Goal: Task Accomplishment & Management: Use online tool/utility

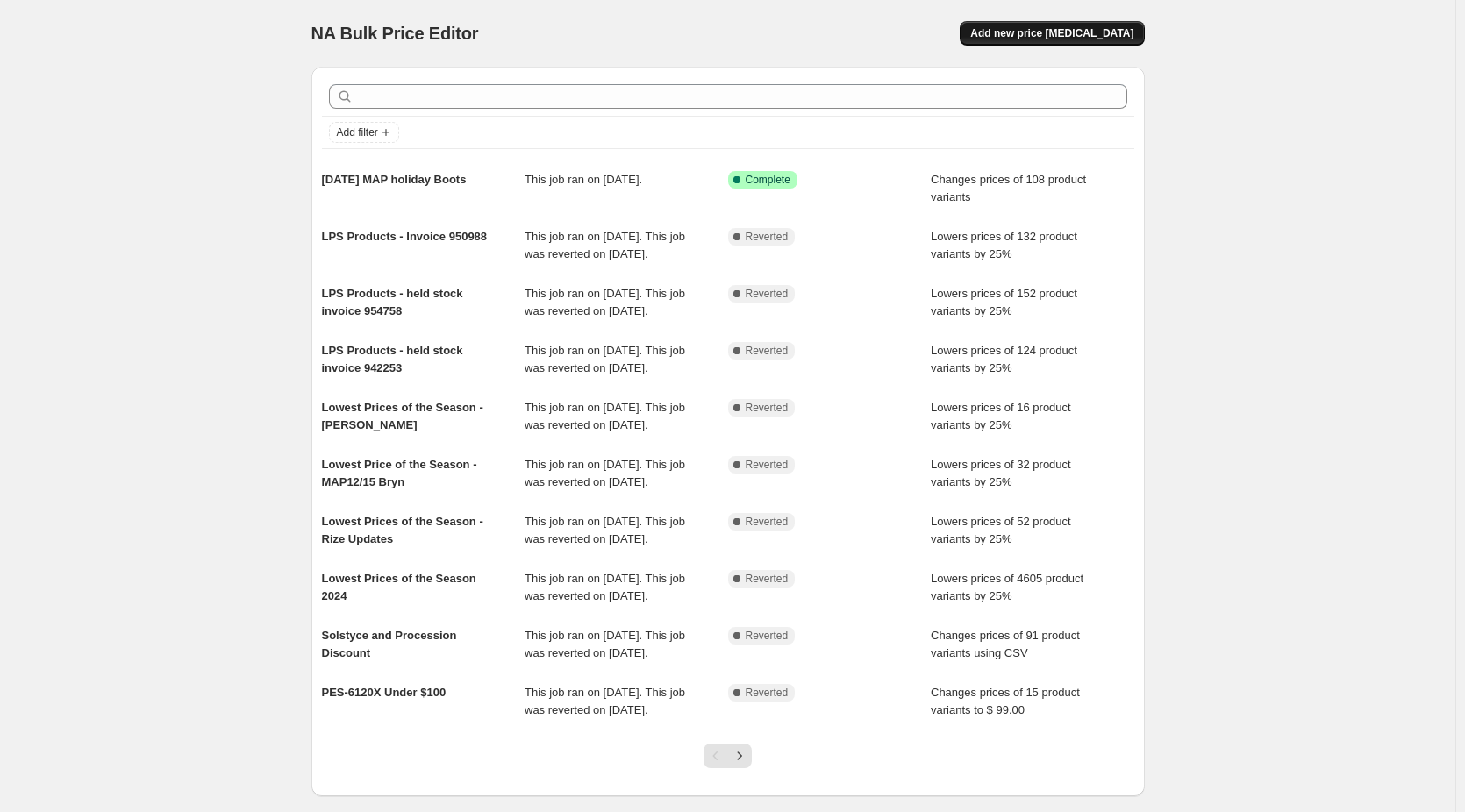
click at [1070, 38] on span "Add new price [MEDICAL_DATA]" at bounding box center [1052, 33] width 163 height 14
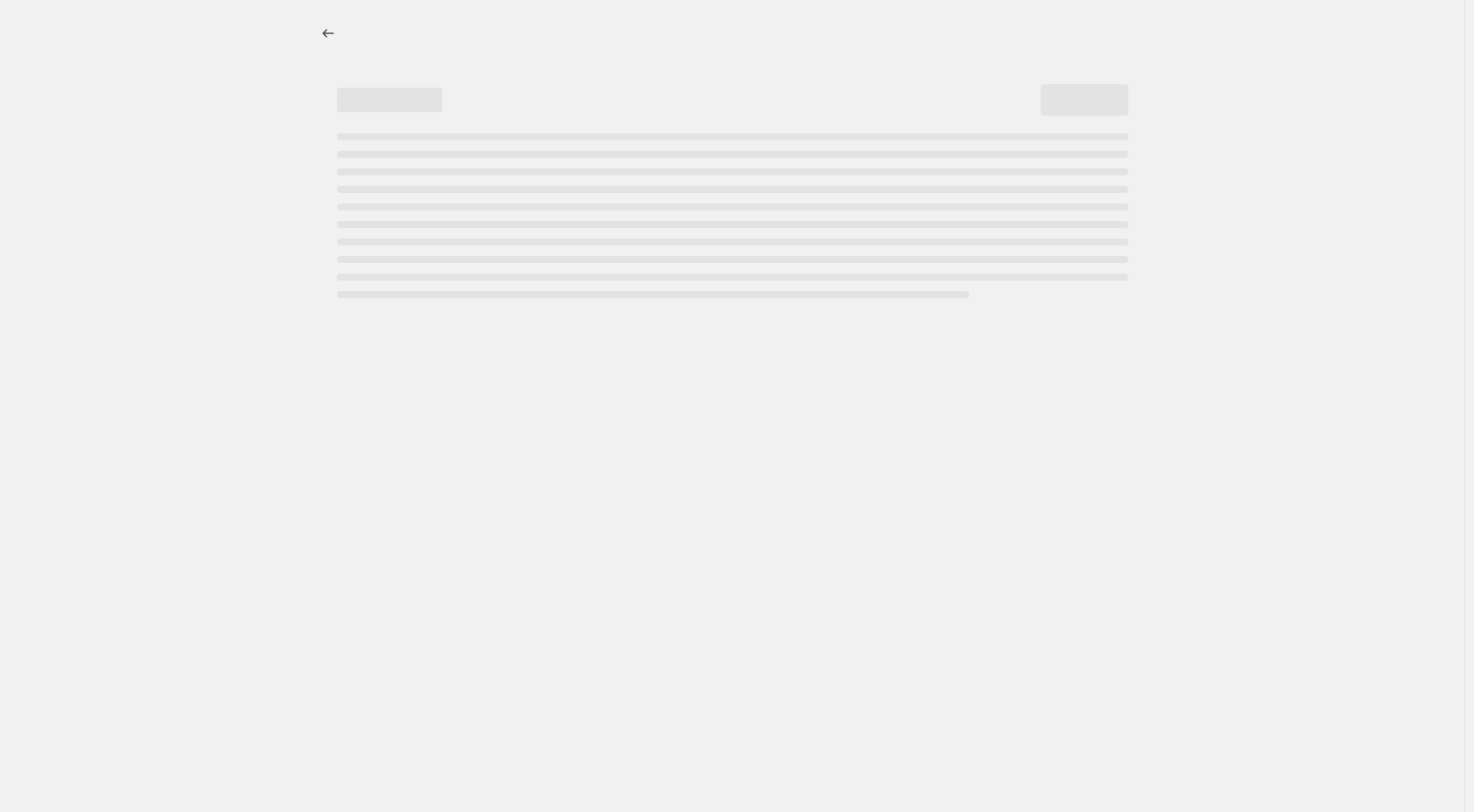
select select "percentage"
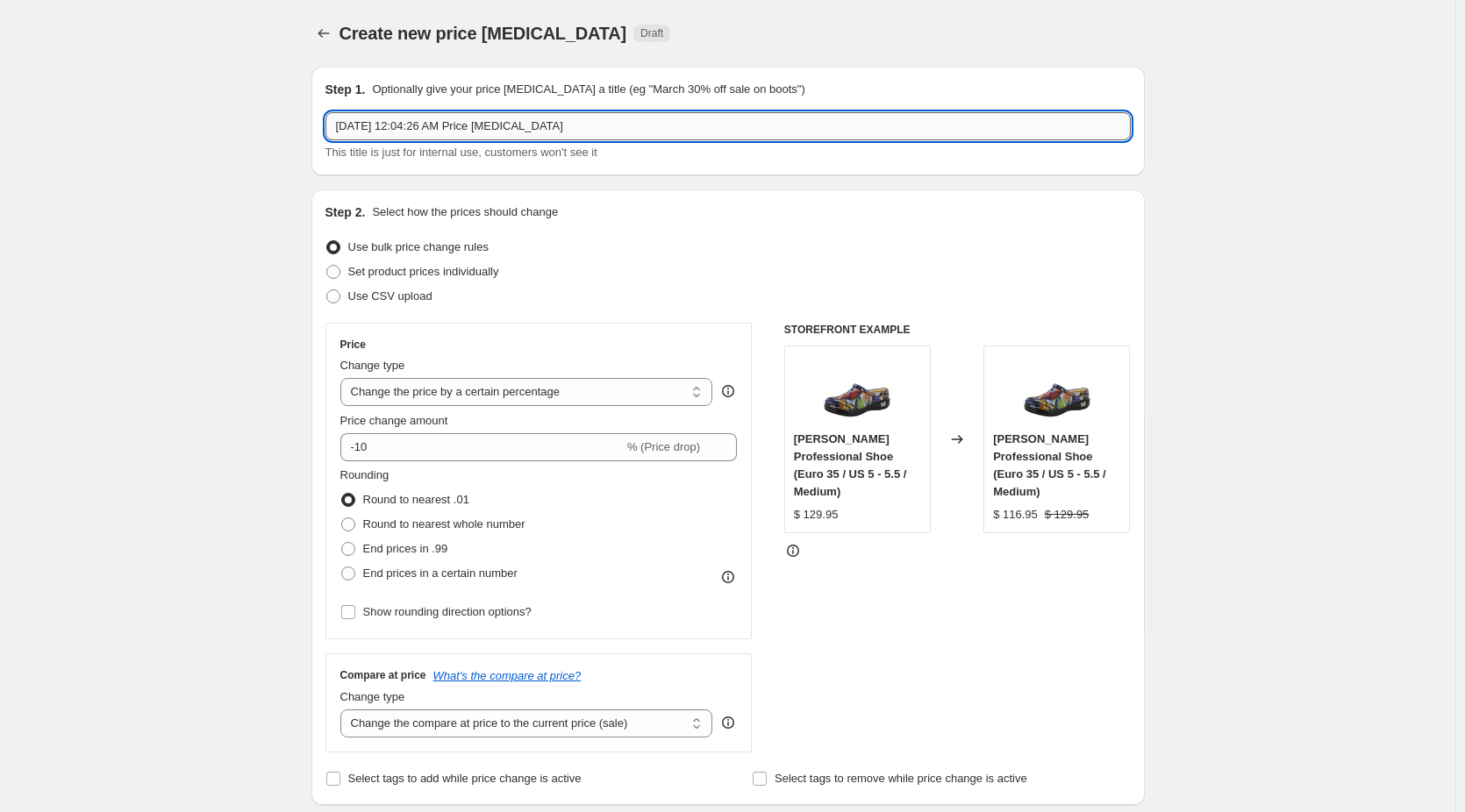
click at [420, 123] on input "[DATE] 12:04:26 AM Price [MEDICAL_DATA]" at bounding box center [728, 126] width 805 height 28
drag, startPoint x: 554, startPoint y: 125, endPoint x: 226, endPoint y: 131, distance: 328.1
type input "[DATE] Price Increase"
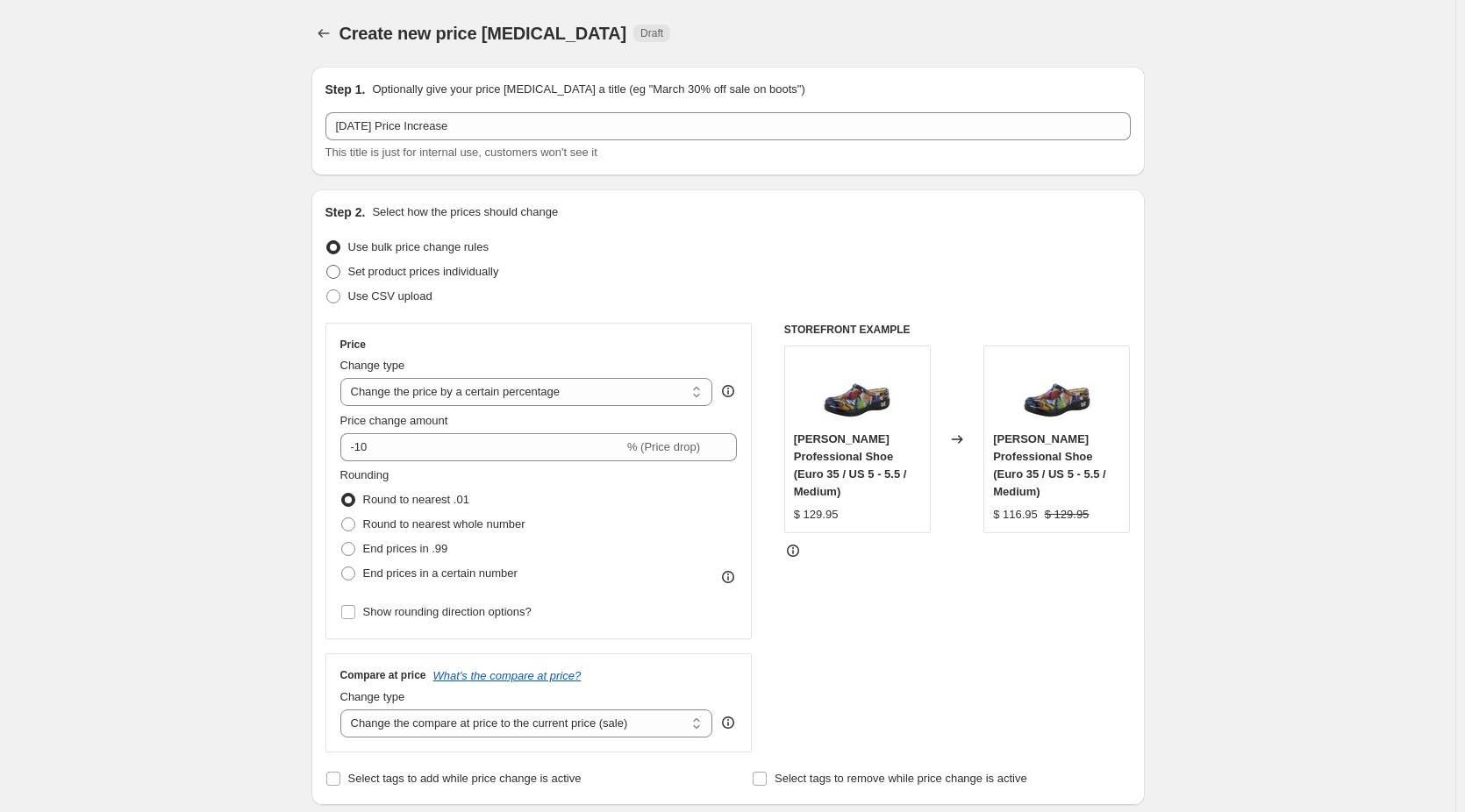
click at [351, 274] on label "Set product prices individually" at bounding box center [412, 272] width 174 height 25
click at [327, 266] on input "Set product prices individually" at bounding box center [326, 265] width 1 height 1
radio input "true"
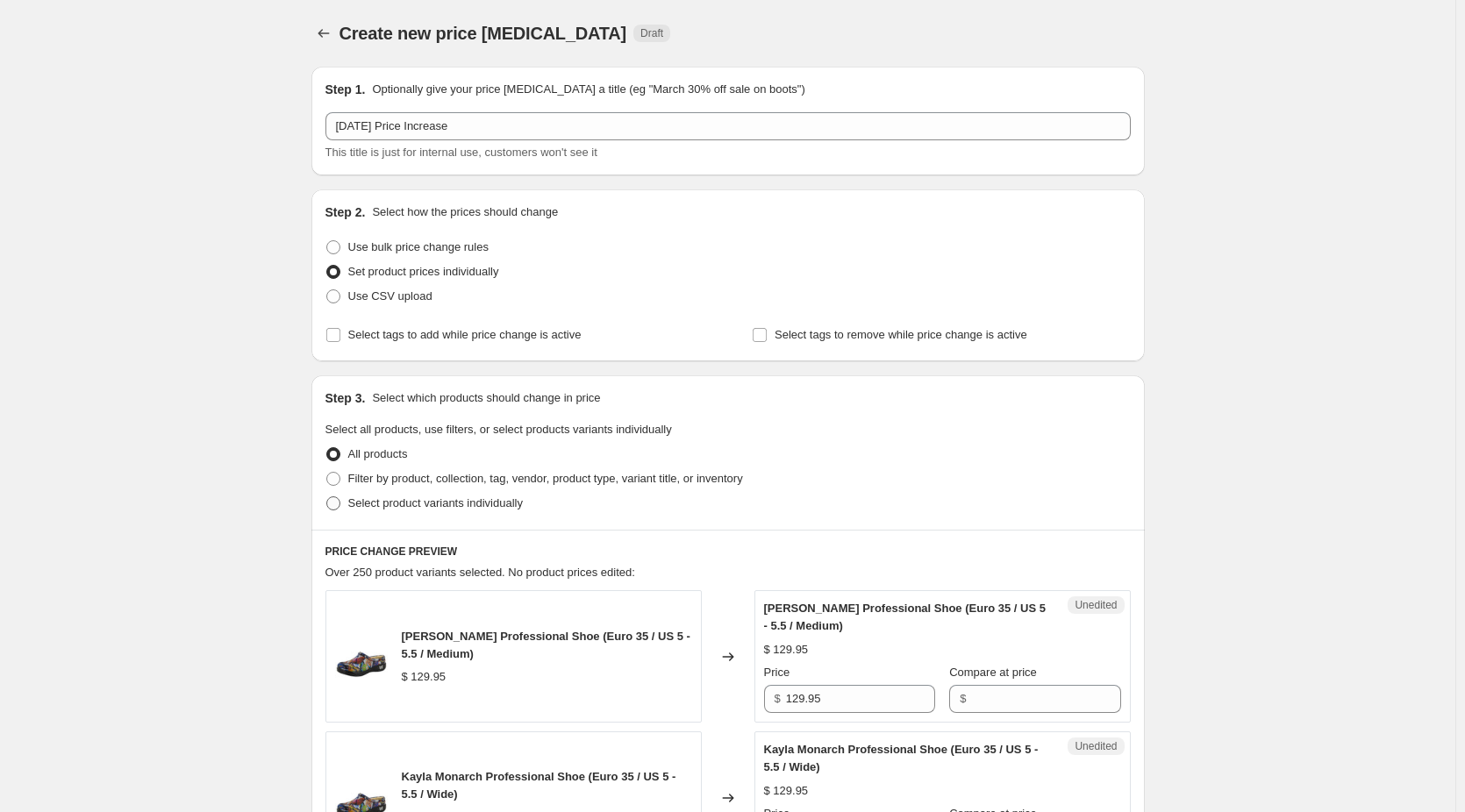
click at [339, 505] on span at bounding box center [333, 503] width 14 height 14
click at [327, 497] on input "Select product variants individually" at bounding box center [326, 497] width 1 height 1
radio input "true"
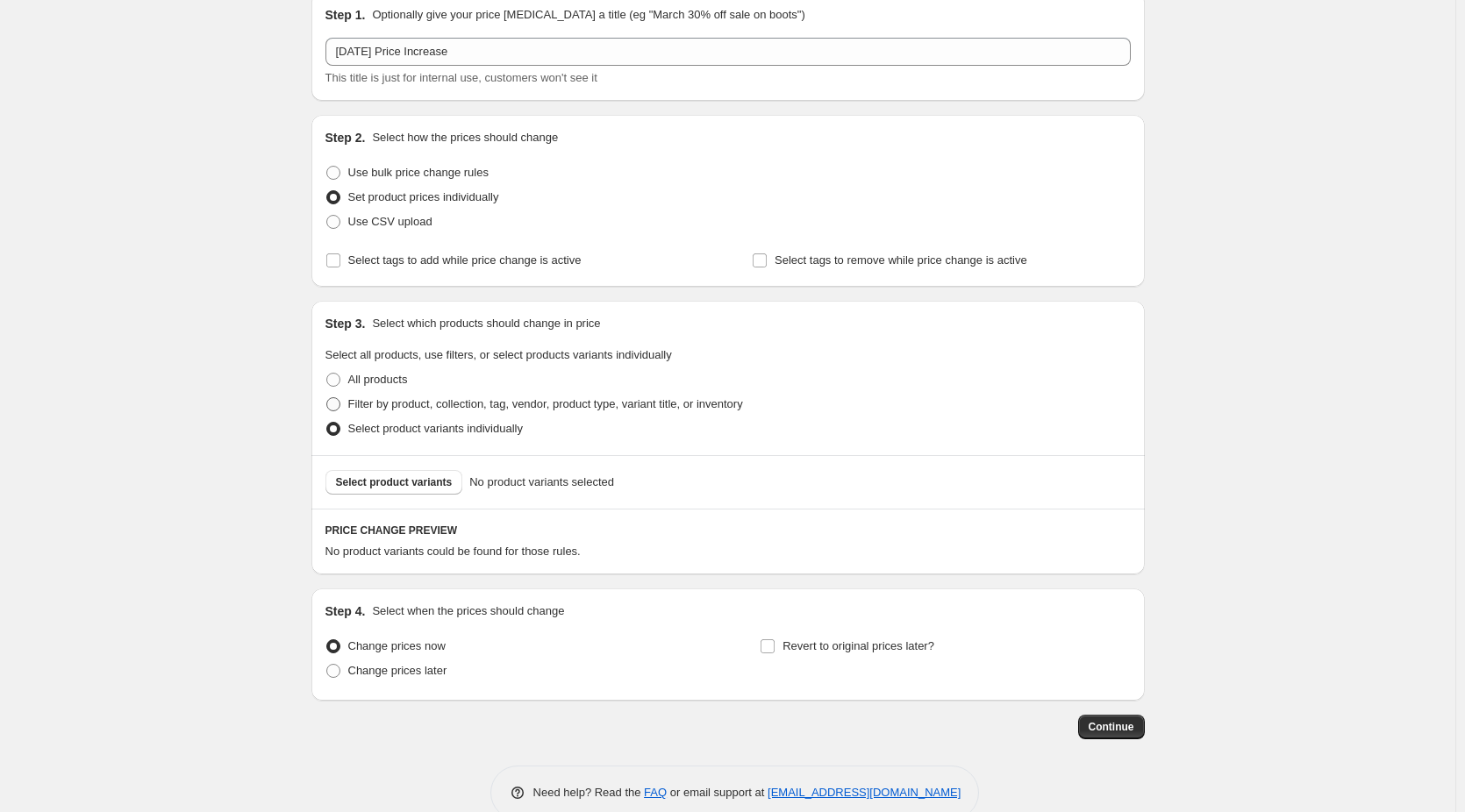
scroll to position [109, 0]
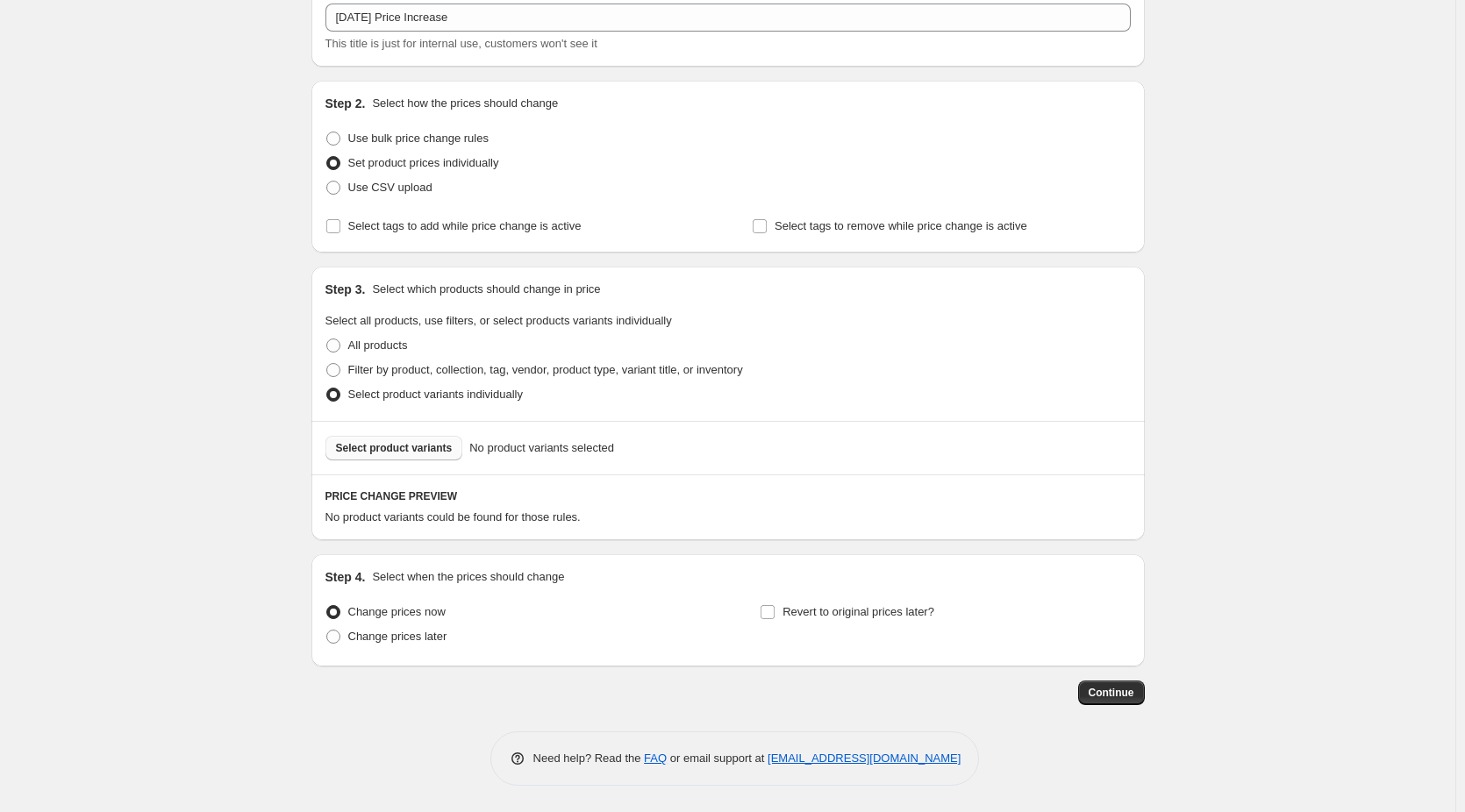
click at [394, 455] on button "Select product variants" at bounding box center [394, 448] width 138 height 25
click at [370, 194] on span "Use CSV upload" at bounding box center [390, 187] width 84 height 13
click at [327, 182] on input "Use CSV upload" at bounding box center [326, 181] width 1 height 1
radio input "true"
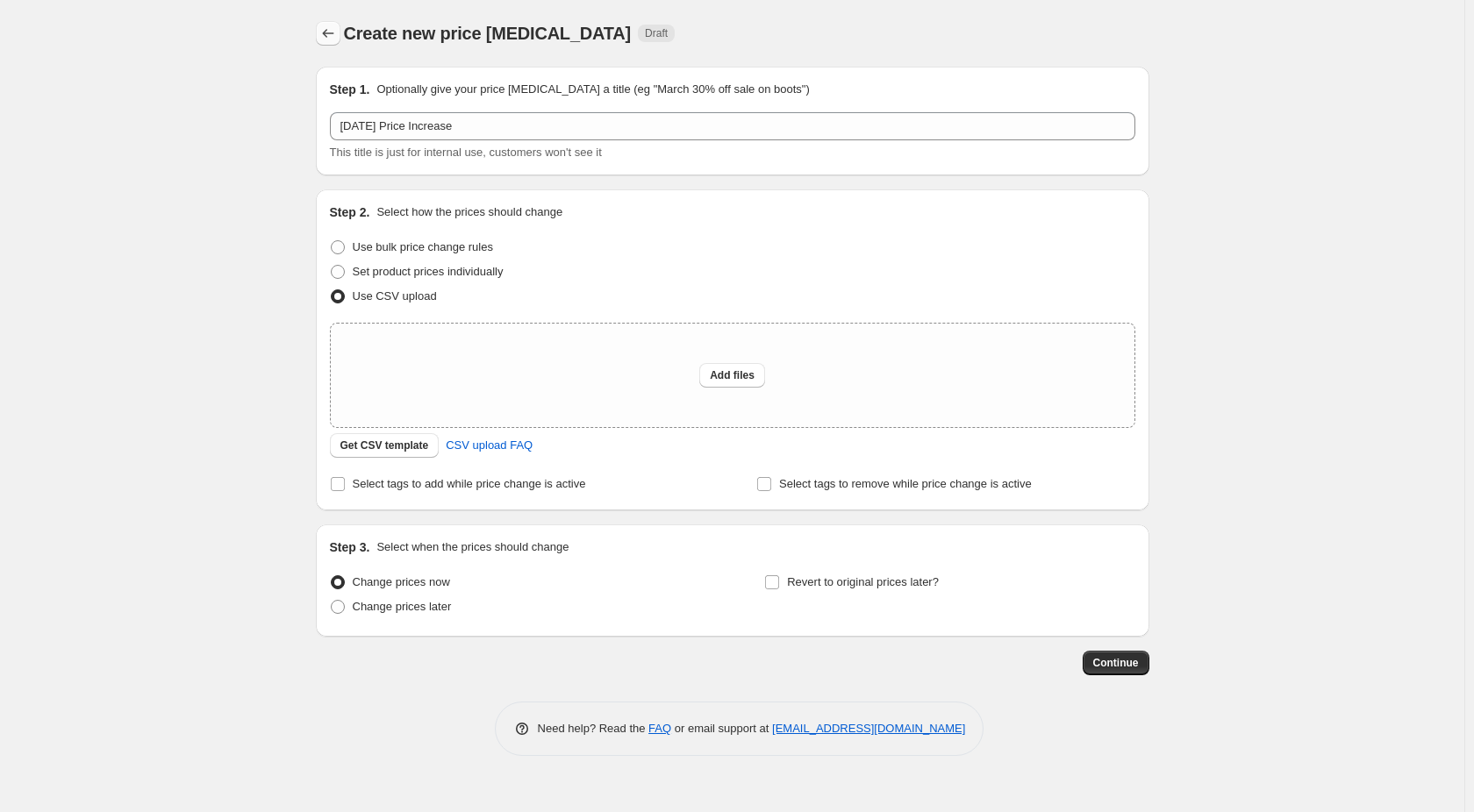
click at [330, 34] on icon "Price change jobs" at bounding box center [328, 33] width 17 height 17
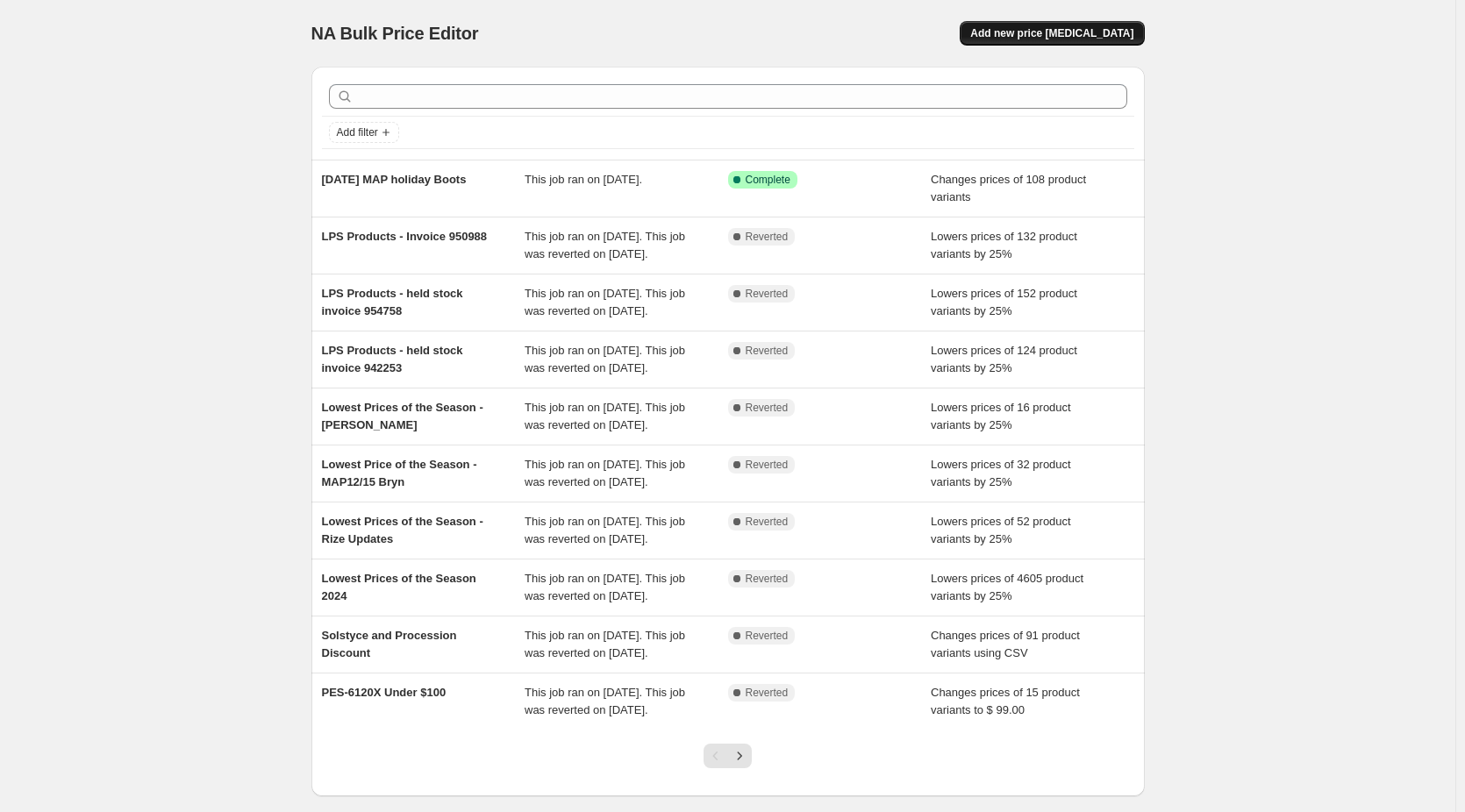
click at [1068, 34] on span "Add new price [MEDICAL_DATA]" at bounding box center [1052, 33] width 163 height 14
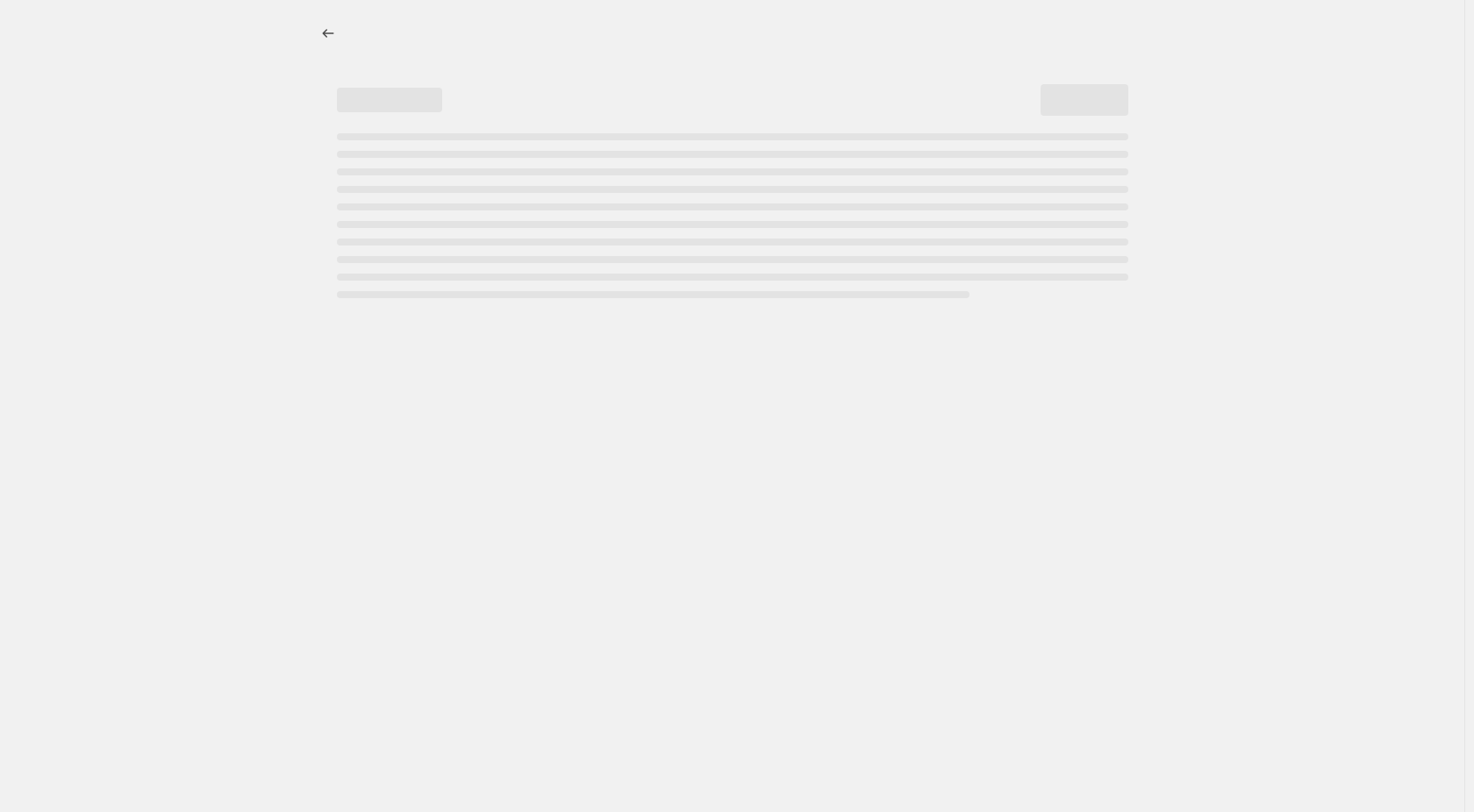
select select "percentage"
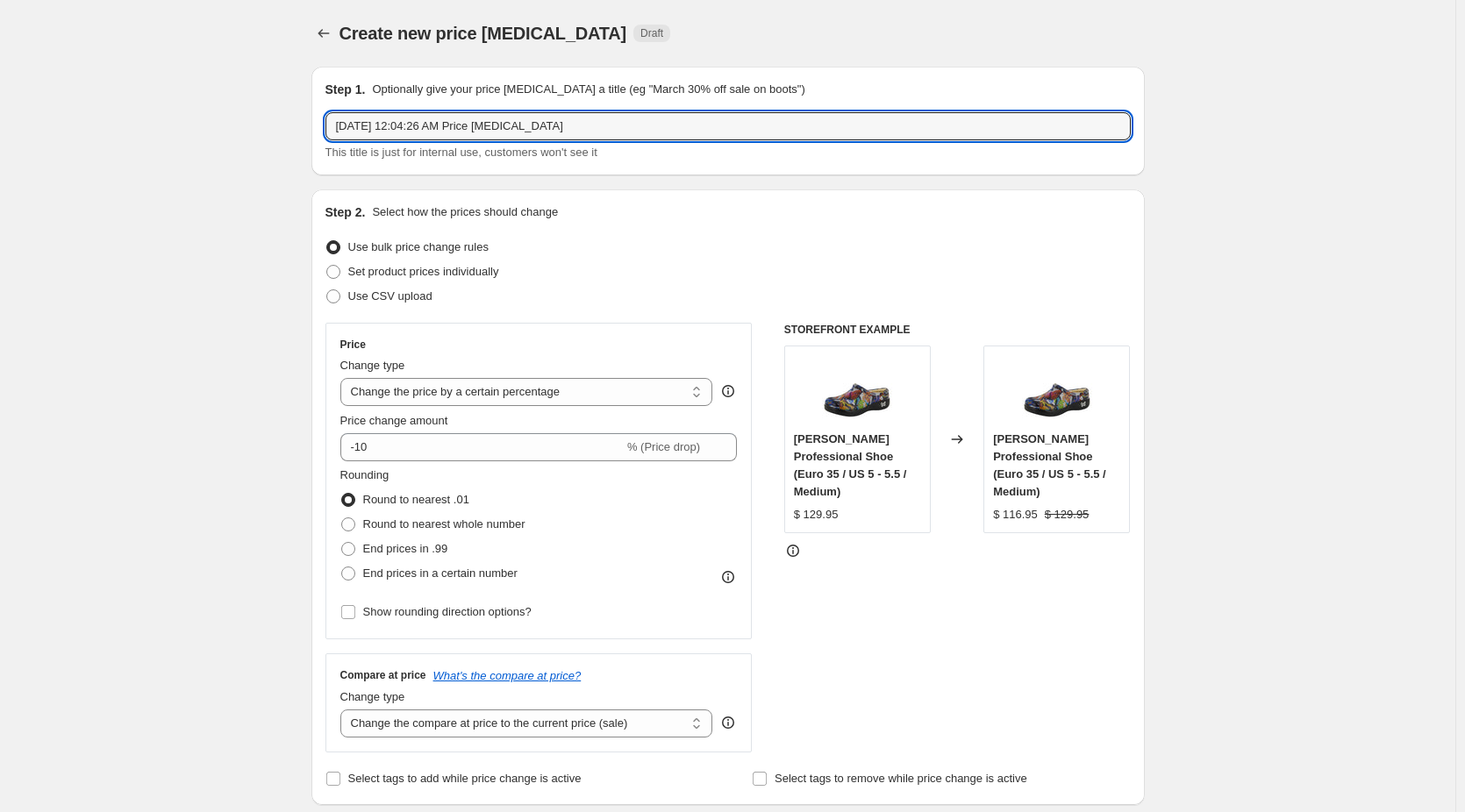
drag, startPoint x: 582, startPoint y: 134, endPoint x: 300, endPoint y: 129, distance: 282.0
type input "[DATE] Classic Price Increase"
click at [347, 270] on label "Set product prices individually" at bounding box center [412, 272] width 174 height 25
click at [327, 266] on input "Set product prices individually" at bounding box center [326, 265] width 1 height 1
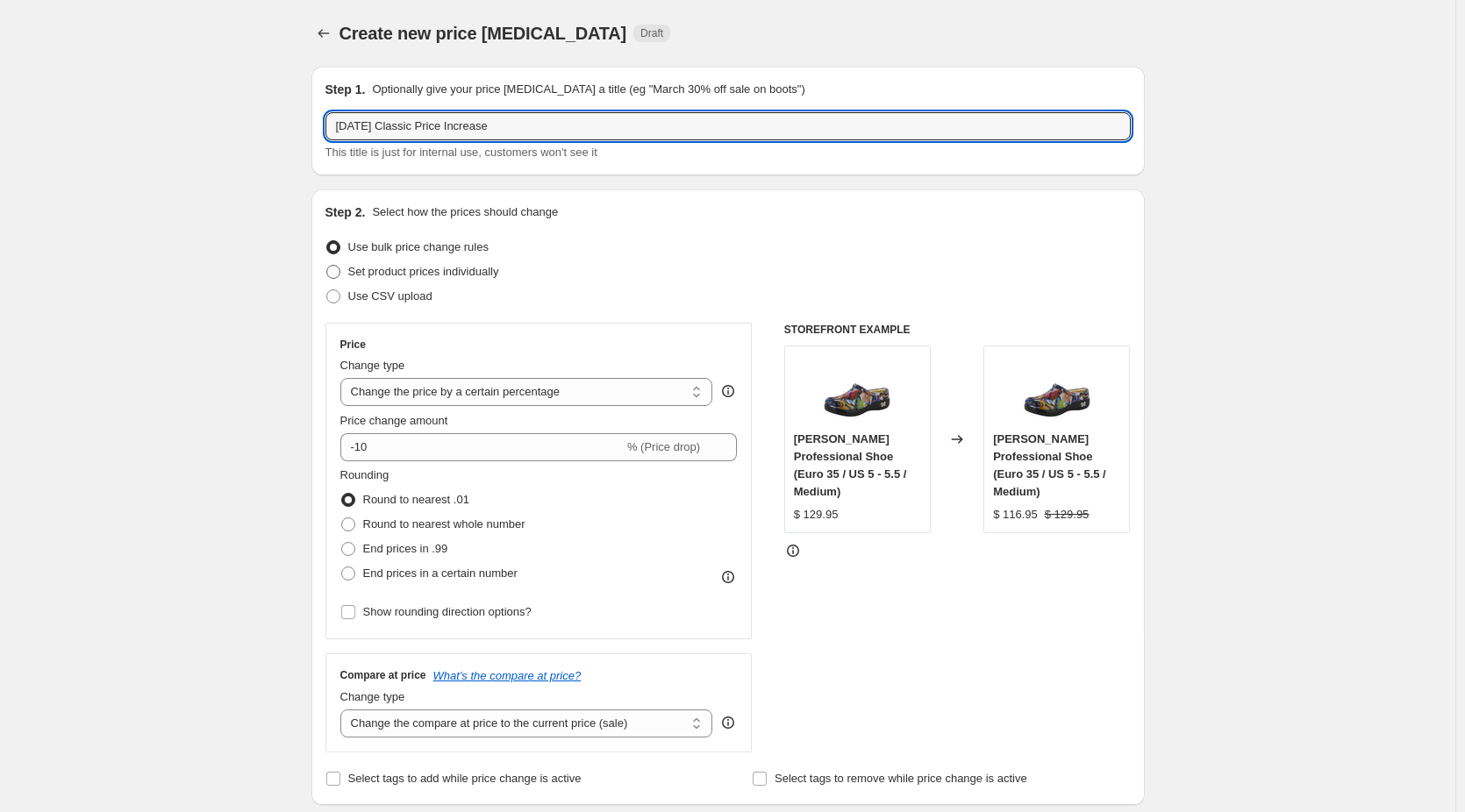
radio input "true"
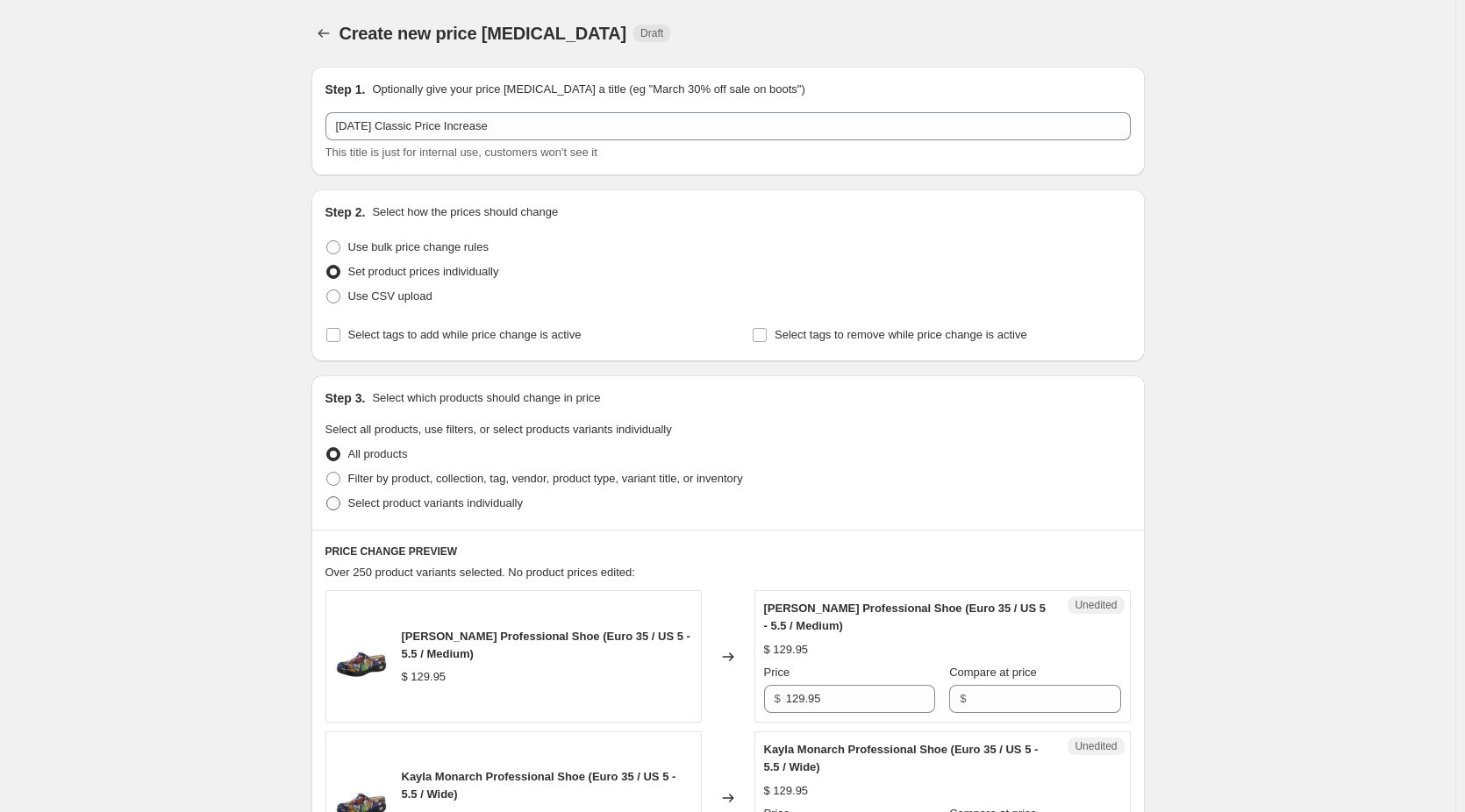
click at [353, 502] on span "Select product variants individually" at bounding box center [435, 503] width 175 height 13
click at [327, 497] on input "Select product variants individually" at bounding box center [326, 497] width 1 height 1
radio input "true"
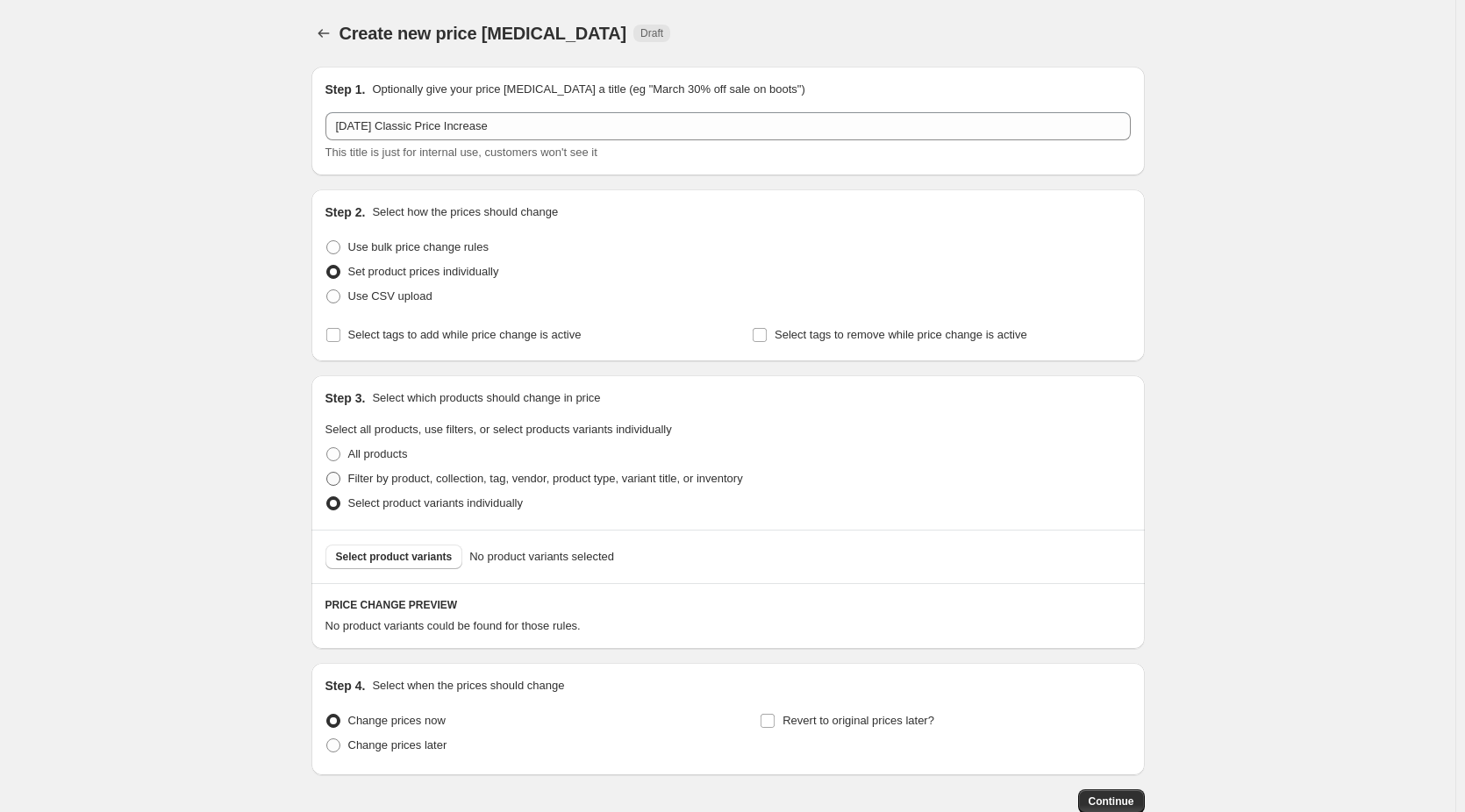
scroll to position [109, 0]
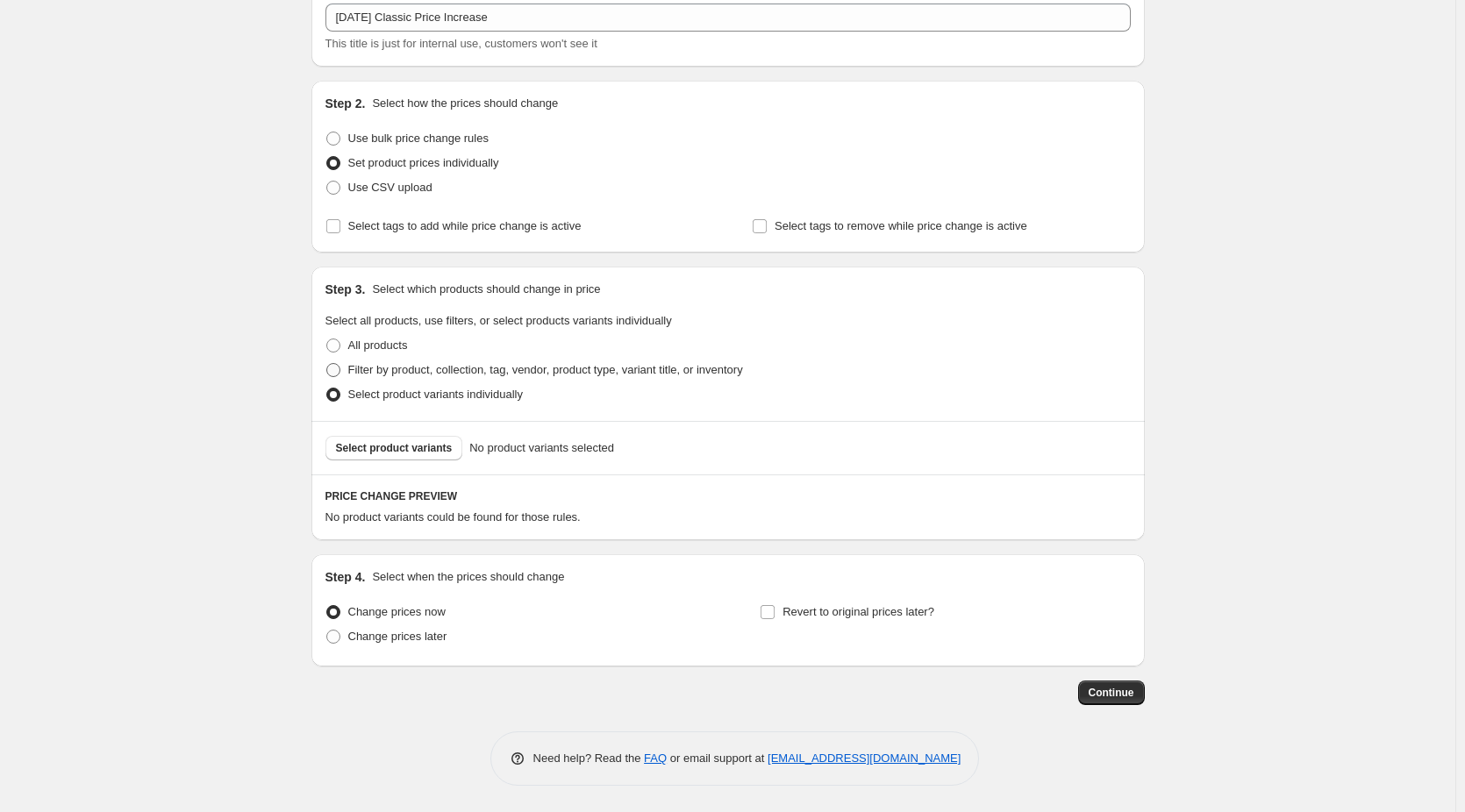
click at [337, 369] on span at bounding box center [333, 369] width 14 height 14
click at [327, 364] on input "Filter by product, collection, tag, vendor, product type, variant title, or inv…" at bounding box center [326, 363] width 1 height 1
radio input "true"
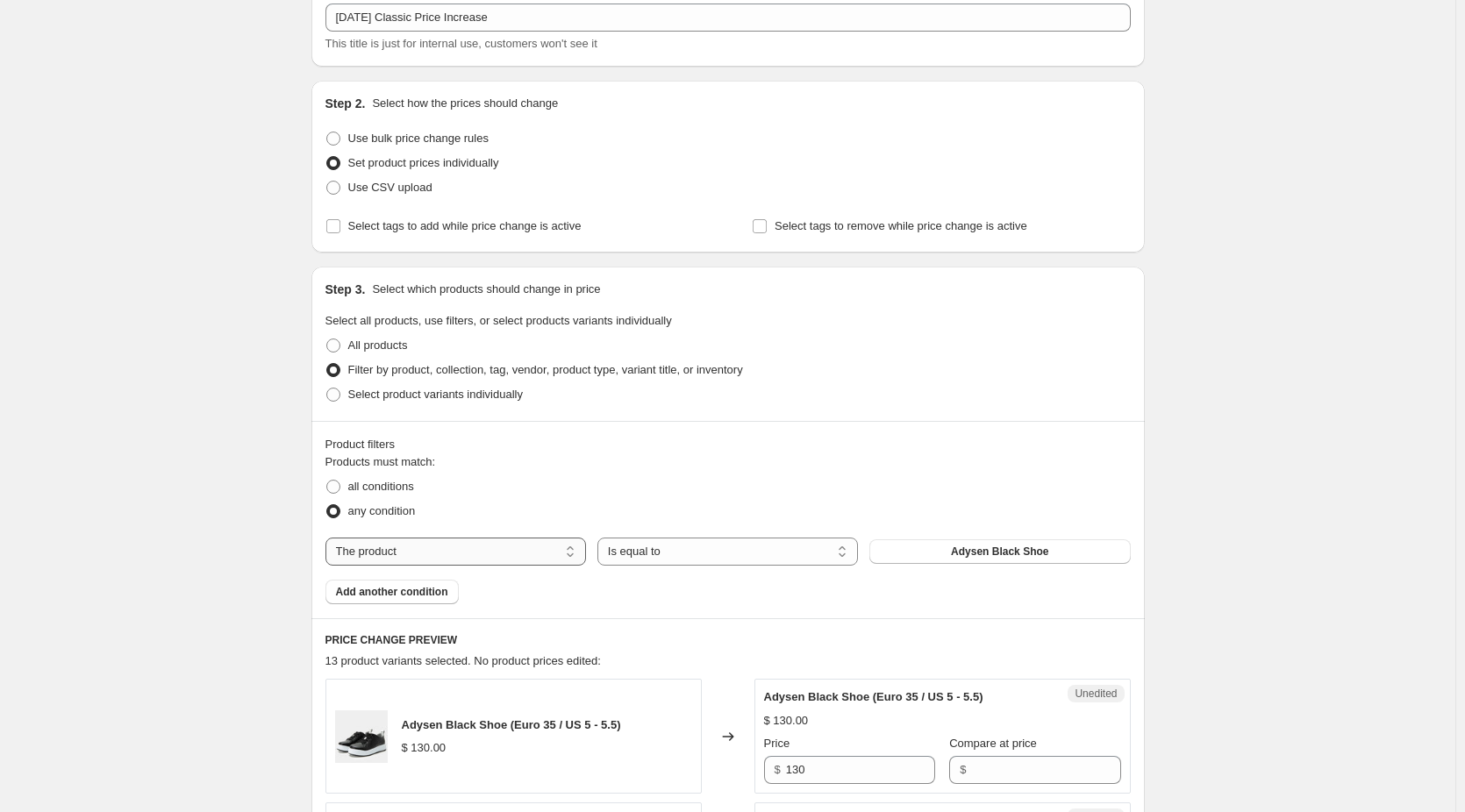
click at [466, 559] on select "The product The product's collection The product's tag The product's vendor The…" at bounding box center [455, 551] width 261 height 28
select select "collection"
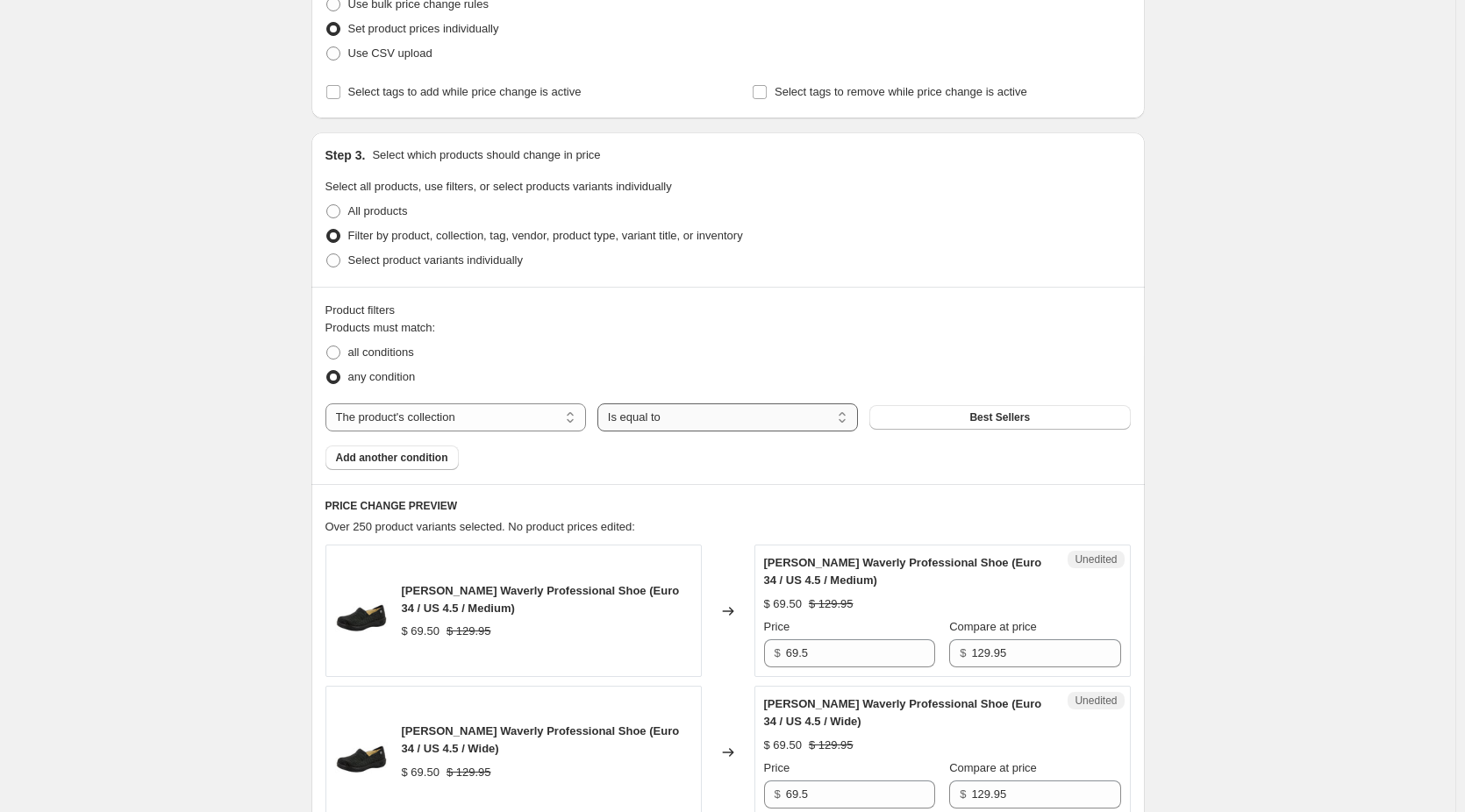
scroll to position [343, 0]
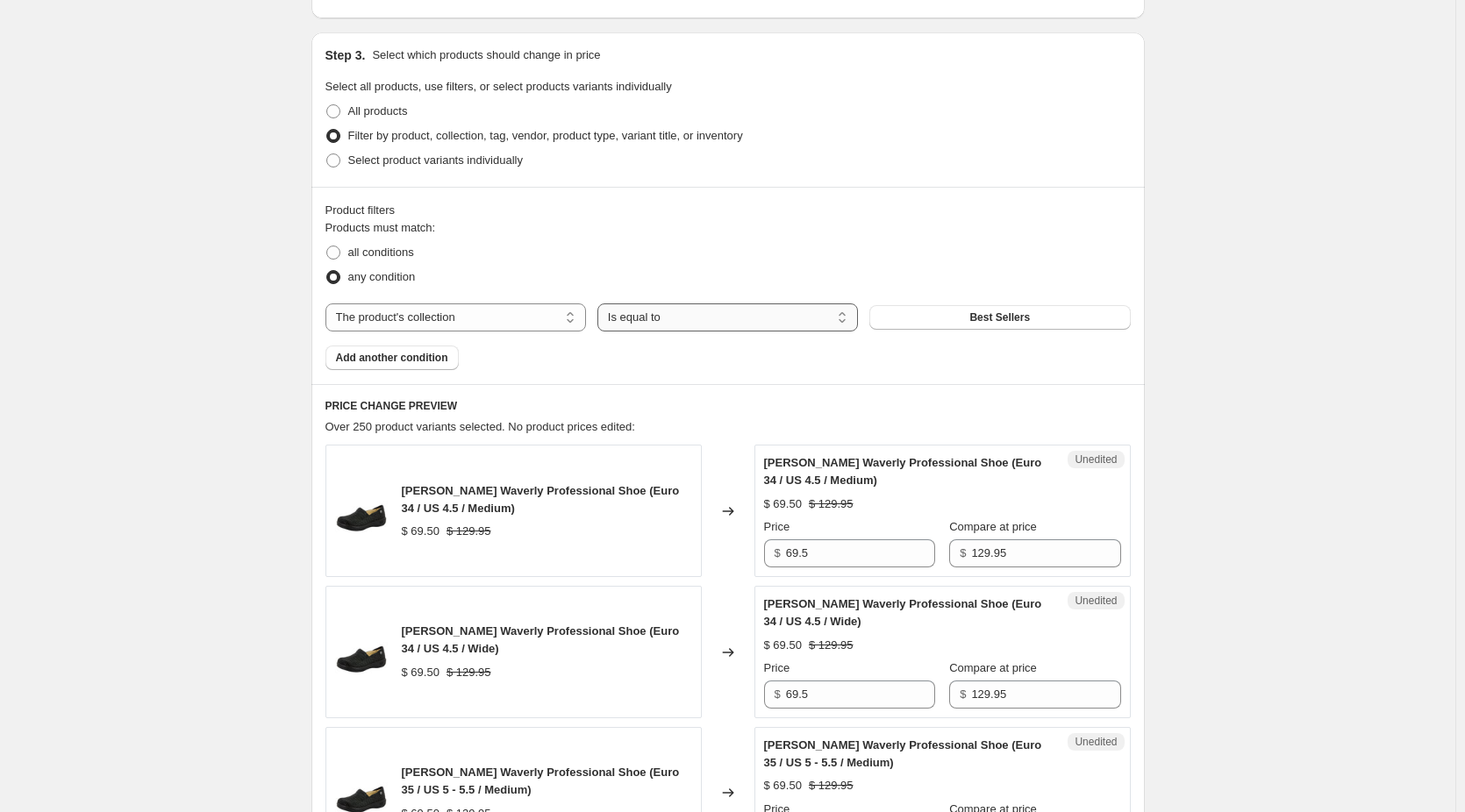
click at [711, 315] on select "Is equal to Is not equal to" at bounding box center [727, 317] width 261 height 28
click at [921, 319] on button "Best Sellers" at bounding box center [999, 317] width 261 height 25
click at [369, 155] on span "Select product variants individually" at bounding box center [435, 160] width 175 height 13
click at [327, 155] on input "Select product variants individually" at bounding box center [326, 154] width 1 height 1
radio input "true"
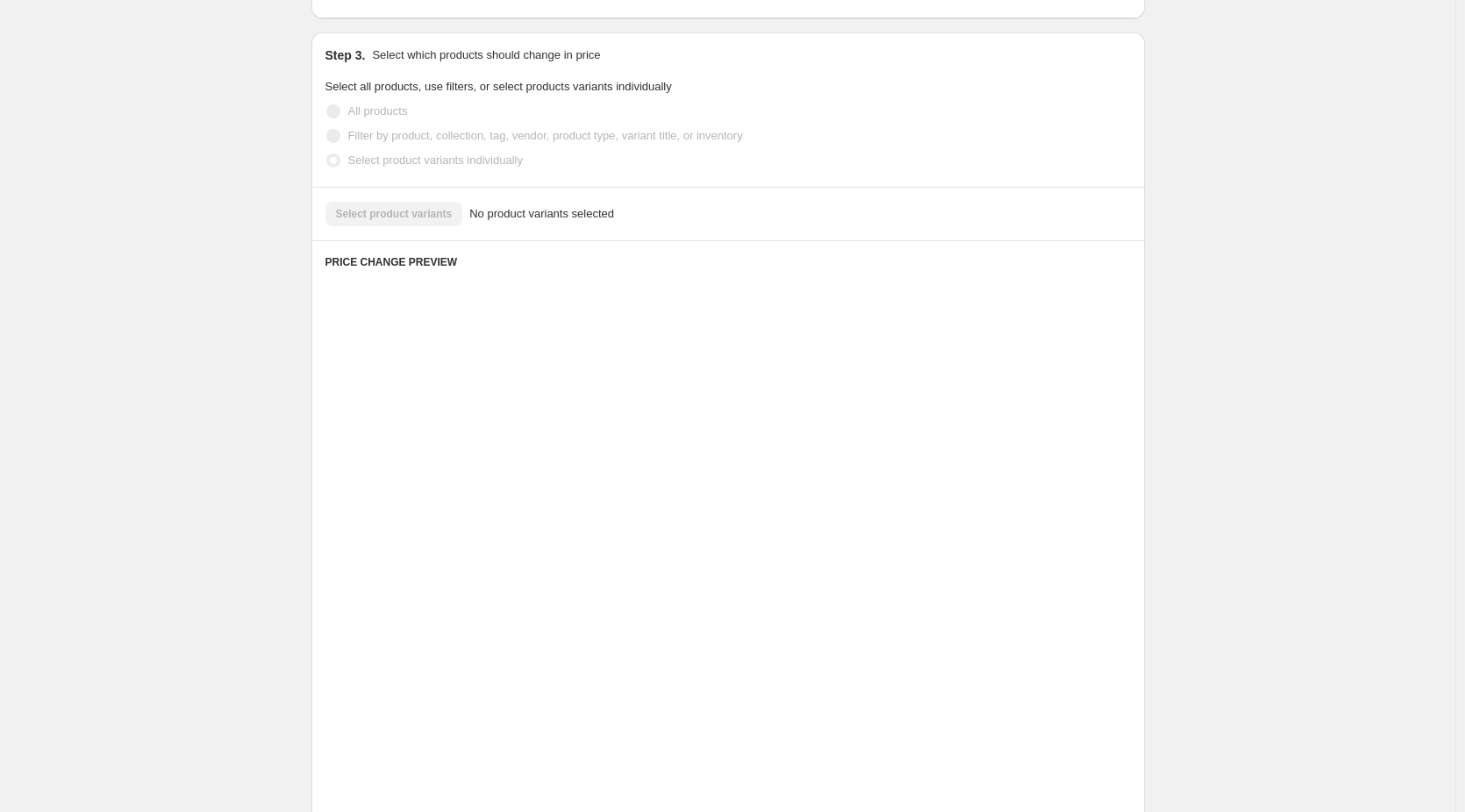
scroll to position [109, 0]
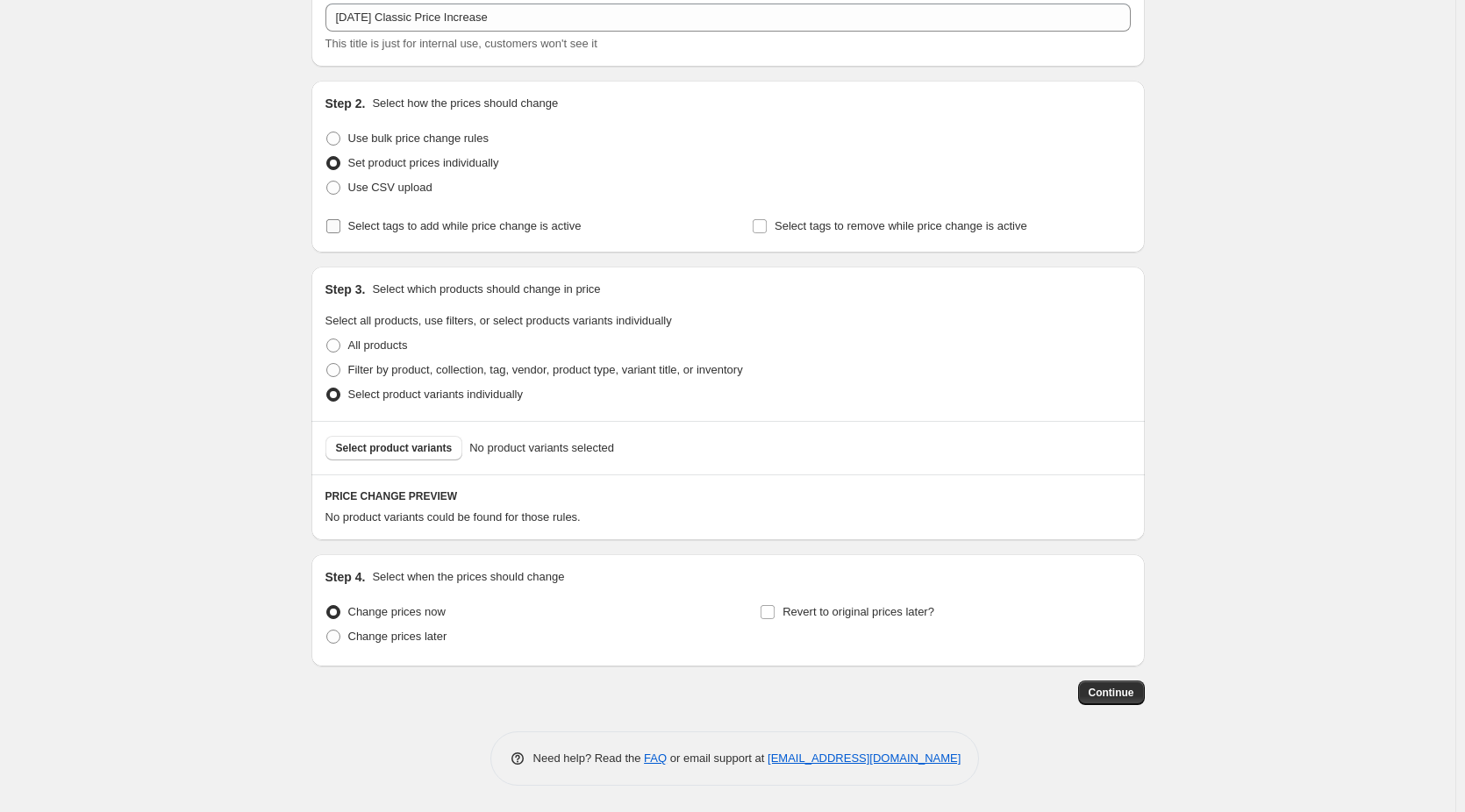
click at [384, 231] on span "Select tags to add while price change is active" at bounding box center [465, 226] width 233 height 13
click at [340, 231] on input "Select tags to add while price change is active" at bounding box center [333, 226] width 14 height 14
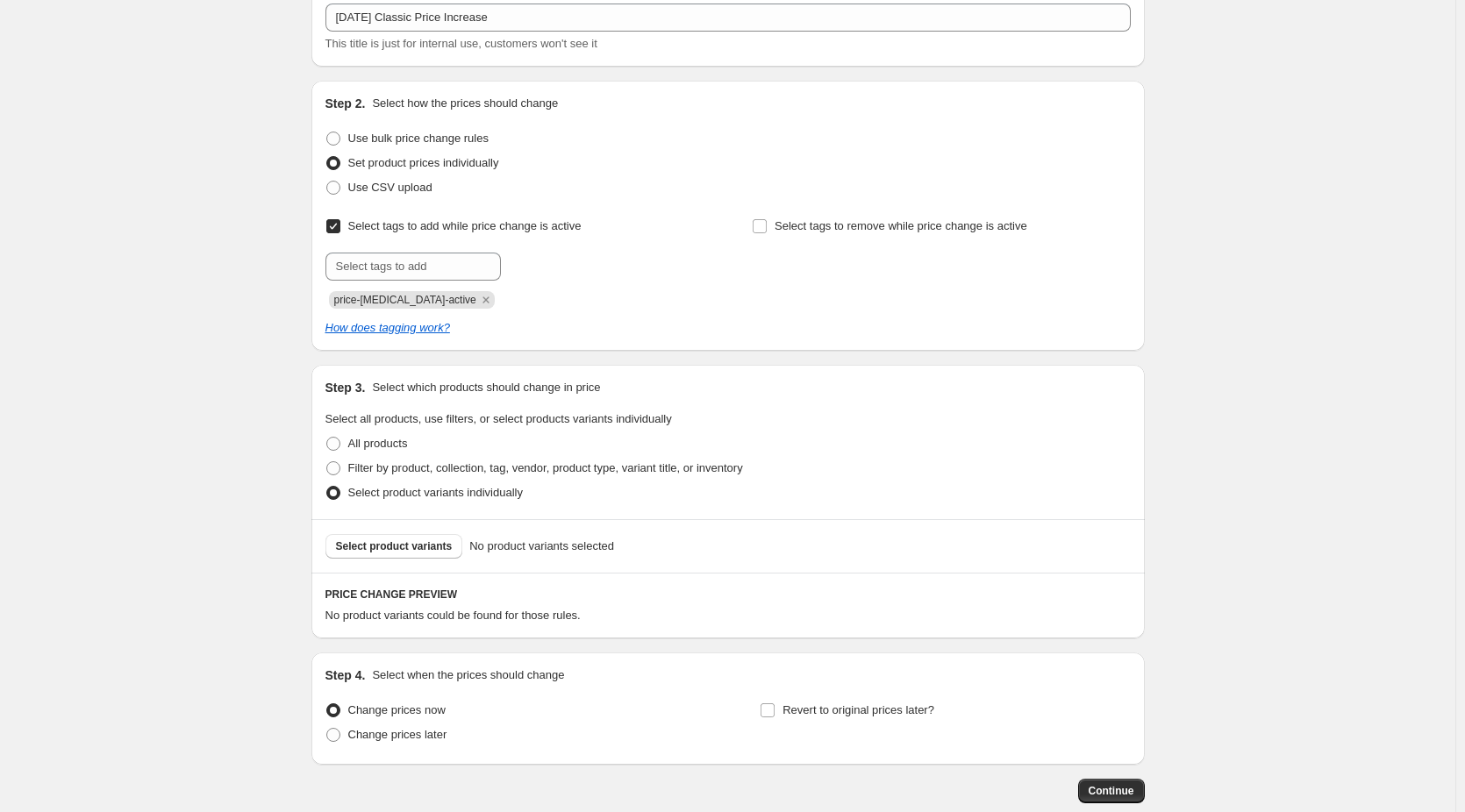
click at [335, 228] on input "Select tags to add while price change is active" at bounding box center [333, 226] width 14 height 14
checkbox input "false"
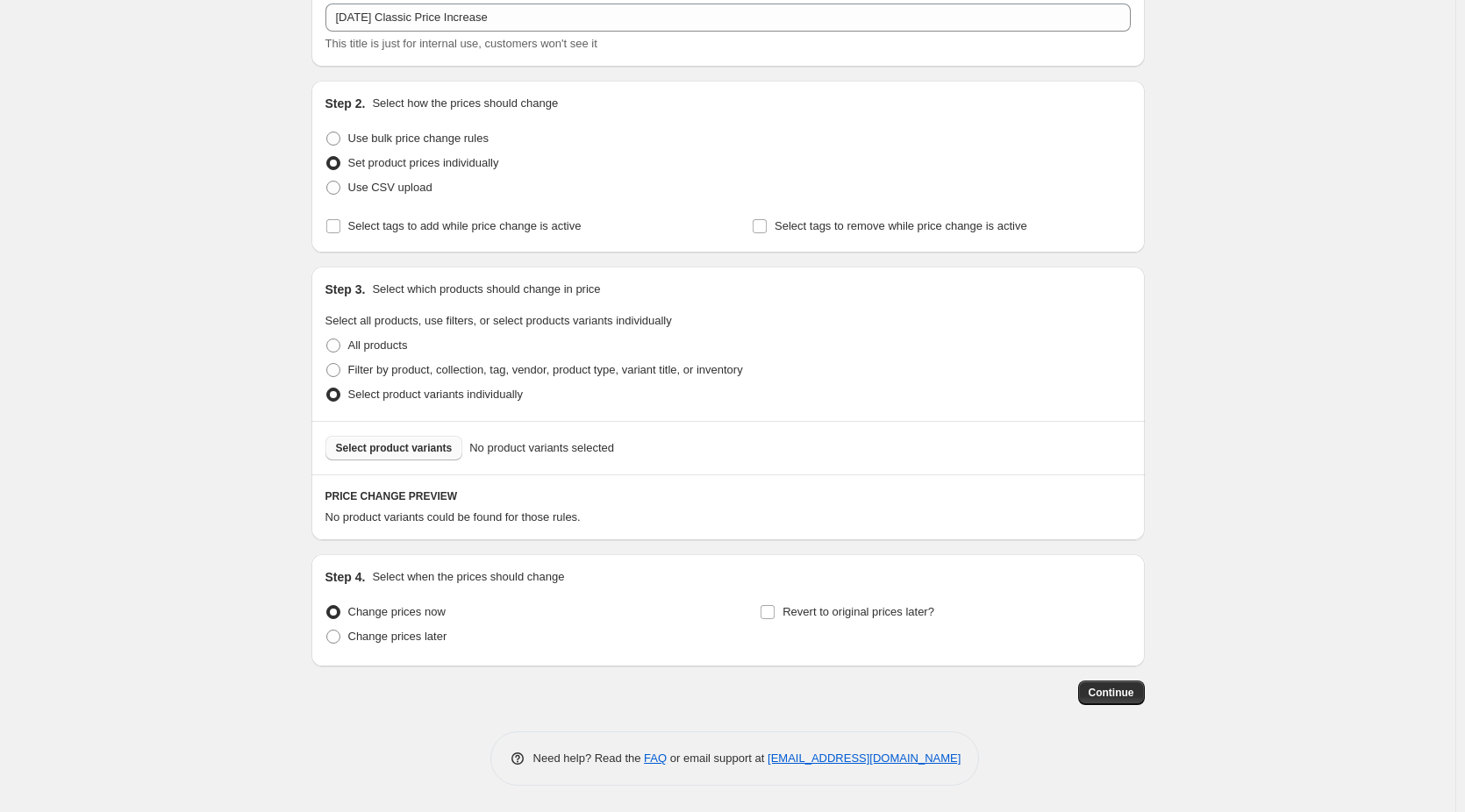
click at [419, 446] on span "Select product variants" at bounding box center [394, 447] width 117 height 14
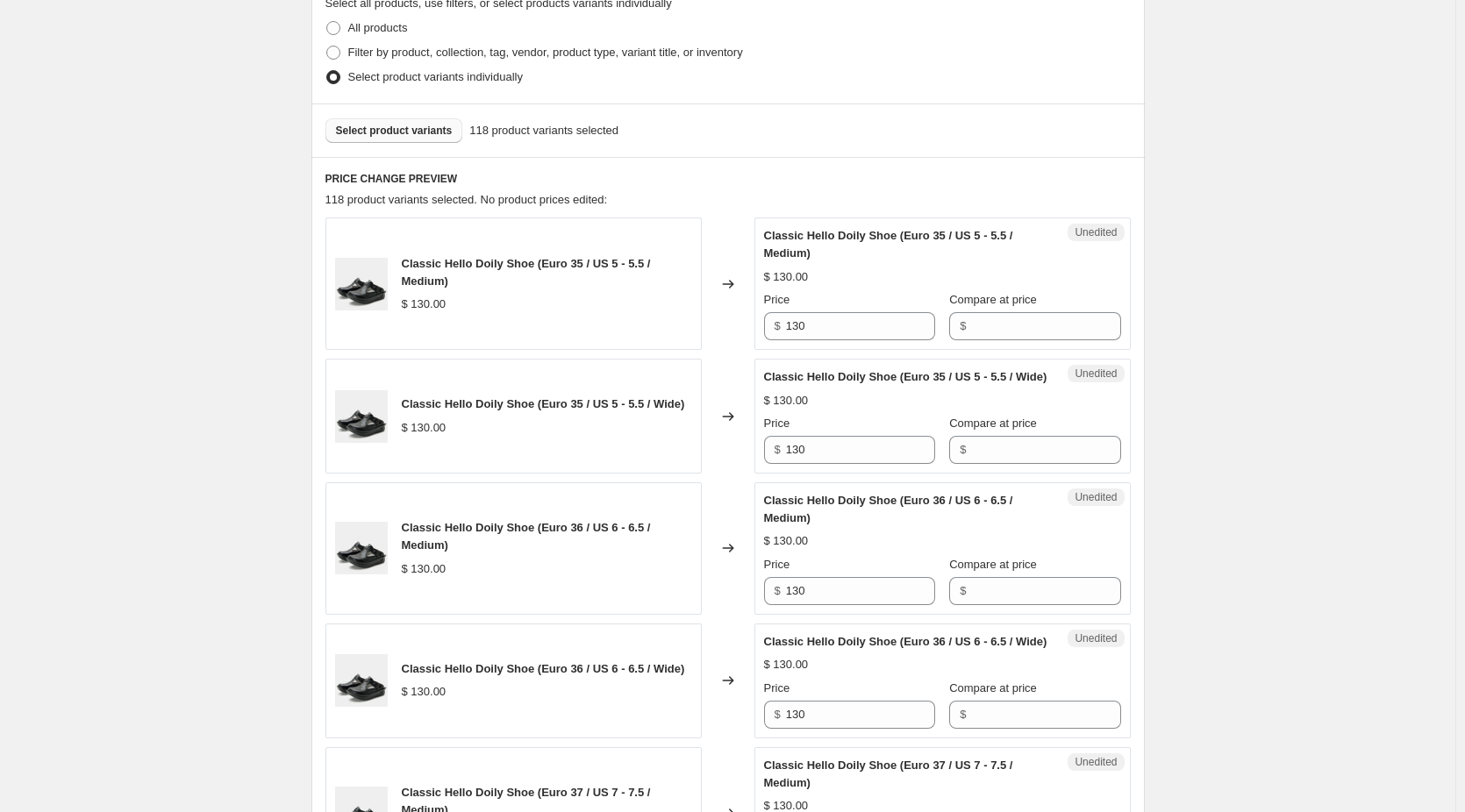
scroll to position [460, 0]
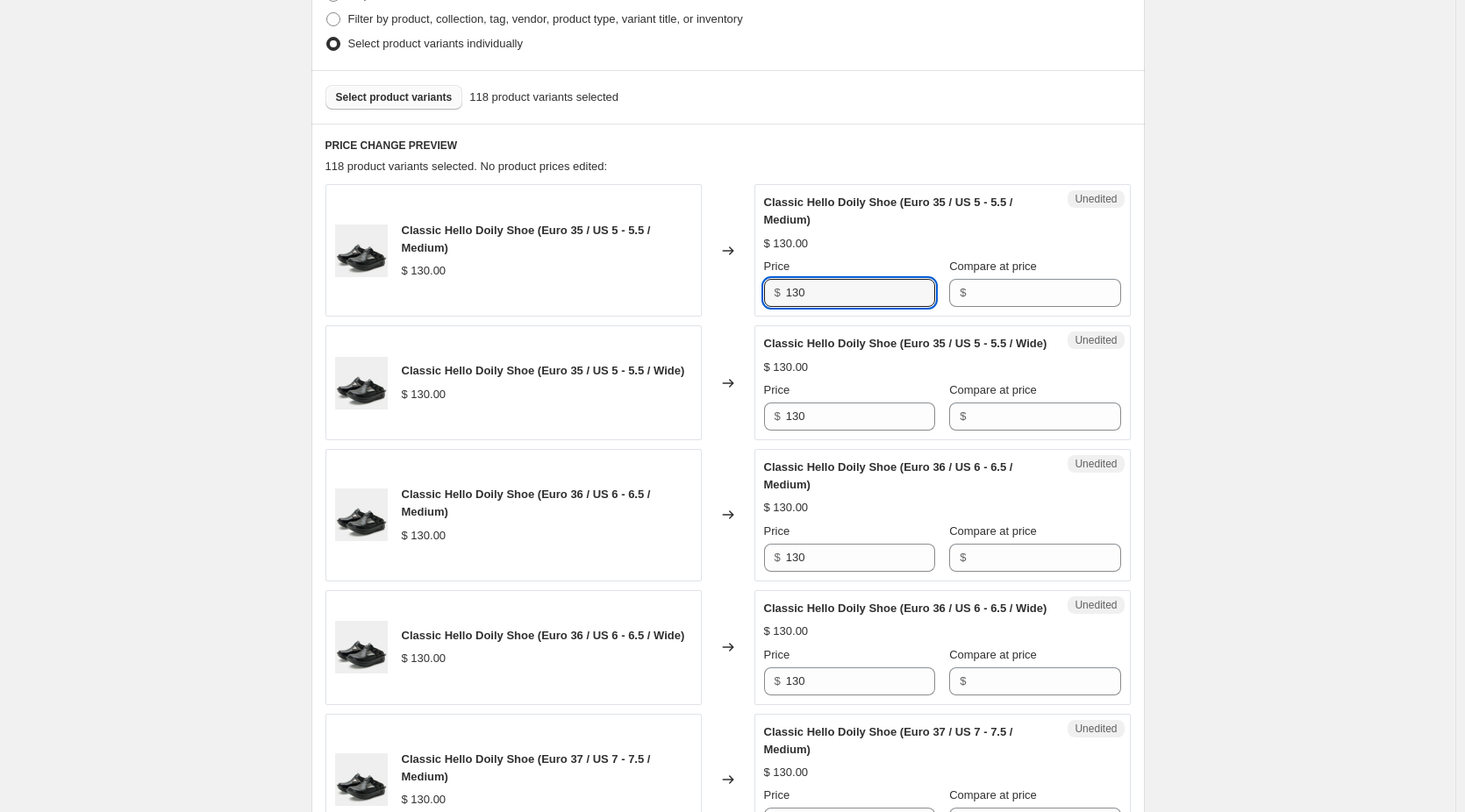
drag, startPoint x: 824, startPoint y: 285, endPoint x: 771, endPoint y: 290, distance: 53.2
click at [776, 289] on div "$ 130" at bounding box center [849, 293] width 171 height 28
type input "140"
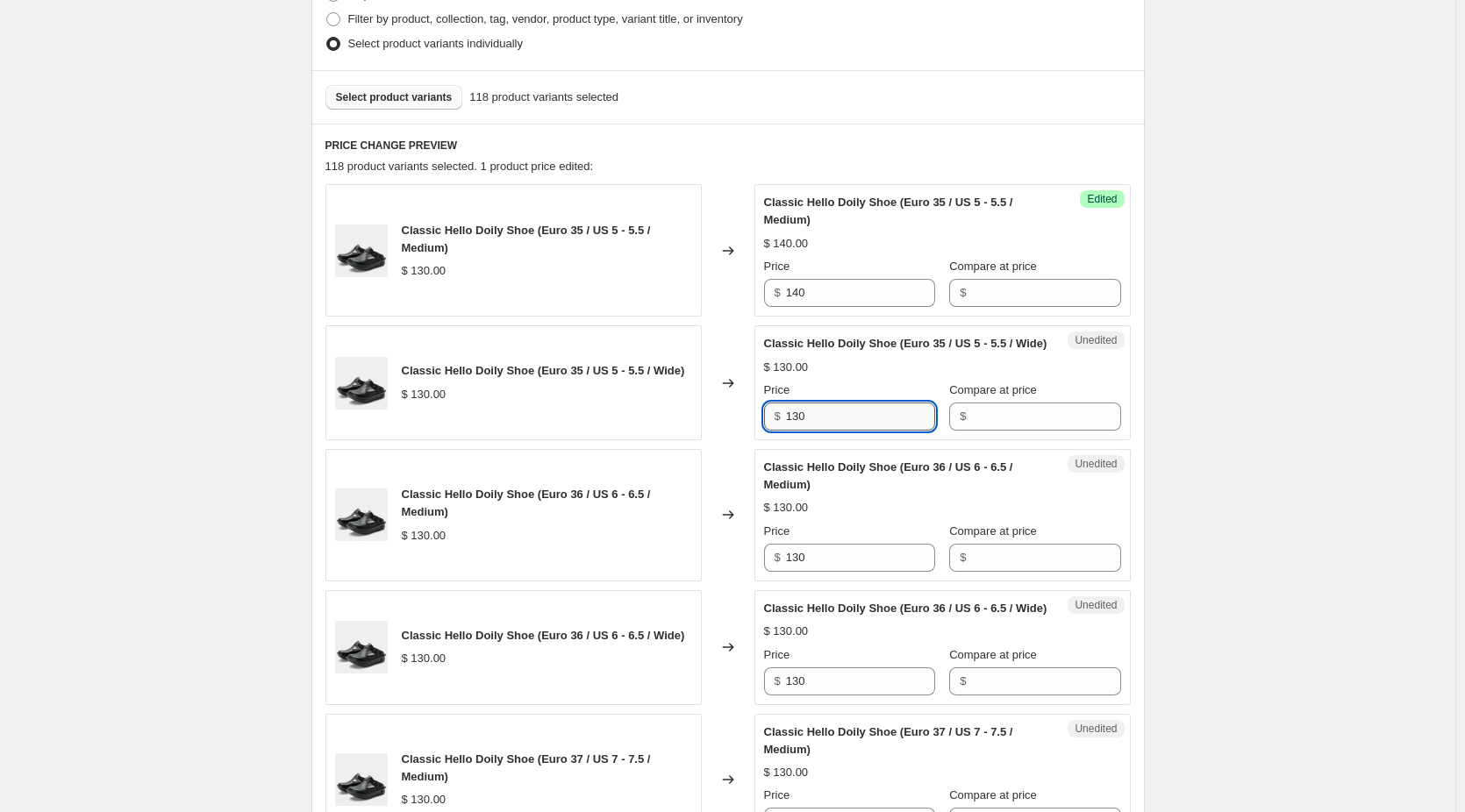
click at [842, 431] on input "130" at bounding box center [860, 416] width 149 height 28
drag, startPoint x: 837, startPoint y: 442, endPoint x: 761, endPoint y: 437, distance: 76.2
click at [763, 436] on div "Unedited Classic Hello Doily Shoe (Euro 35 / US 5 - 5.5 / Wide) $ 130.00 Price …" at bounding box center [942, 383] width 376 height 115
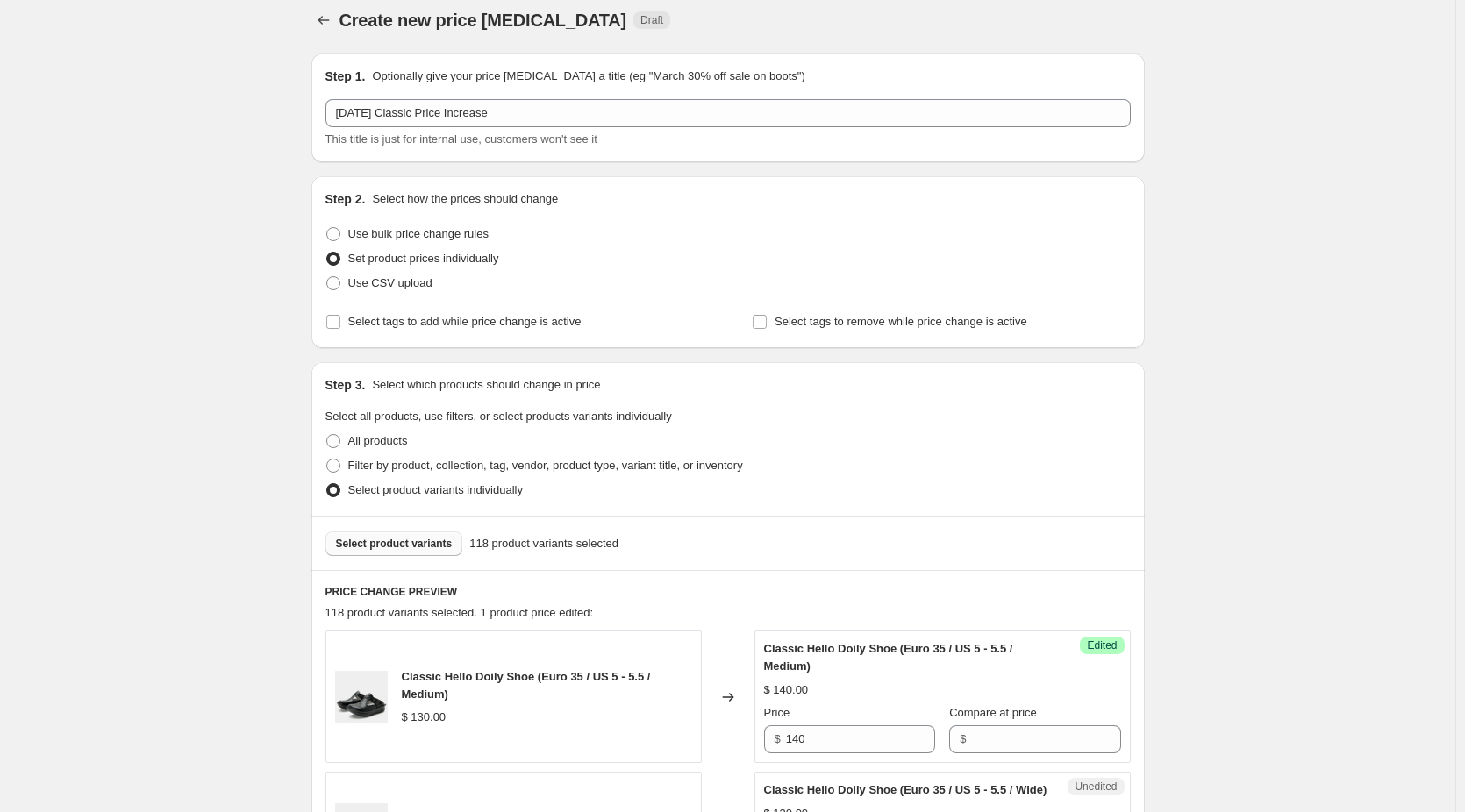
scroll to position [0, 0]
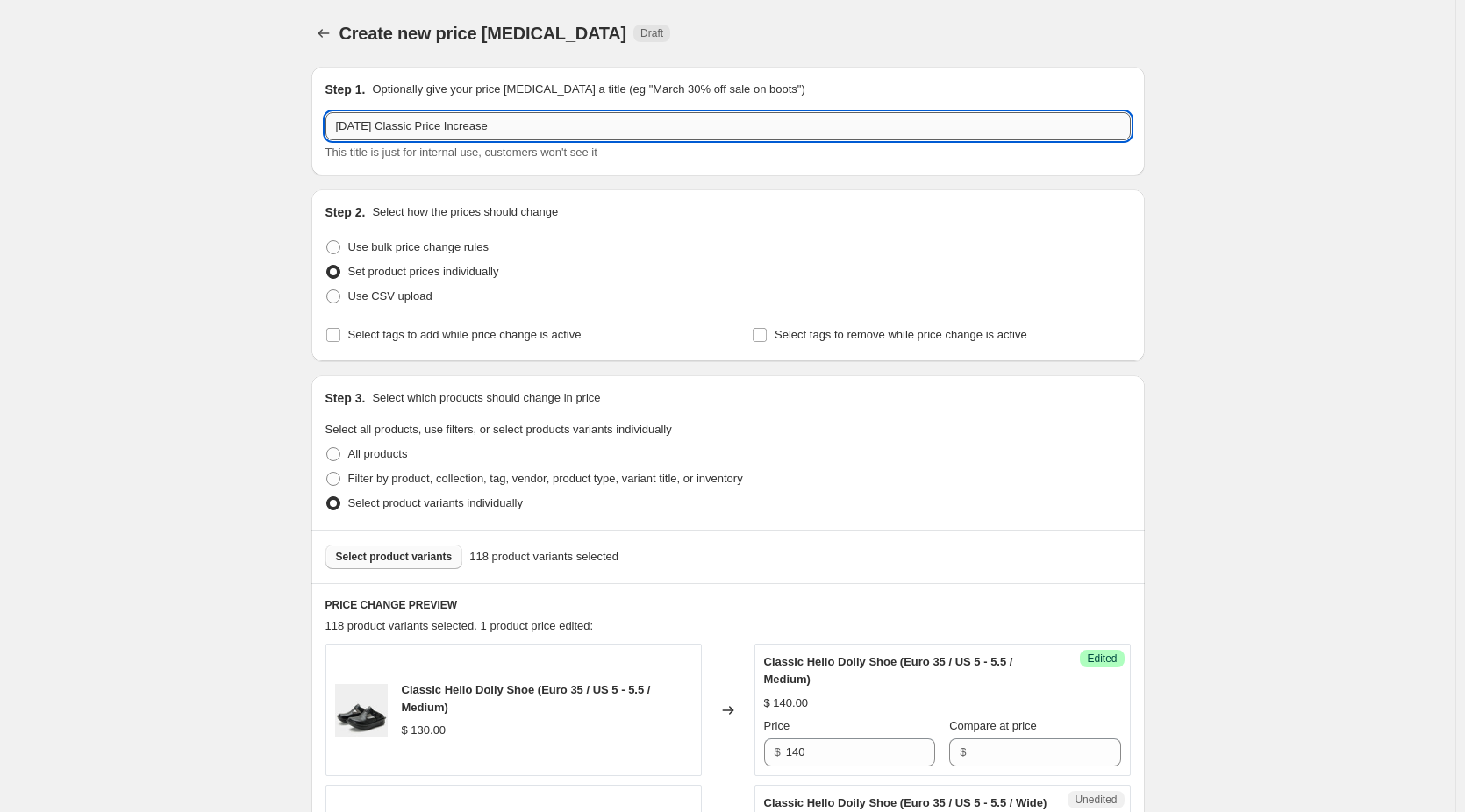
click at [416, 123] on input "[DATE] Classic Price Increase" at bounding box center [728, 126] width 805 height 28
type input "[DATE] Price Increase"
click at [340, 298] on span at bounding box center [333, 295] width 14 height 14
click at [327, 290] on input "Use CSV upload" at bounding box center [326, 289] width 1 height 1
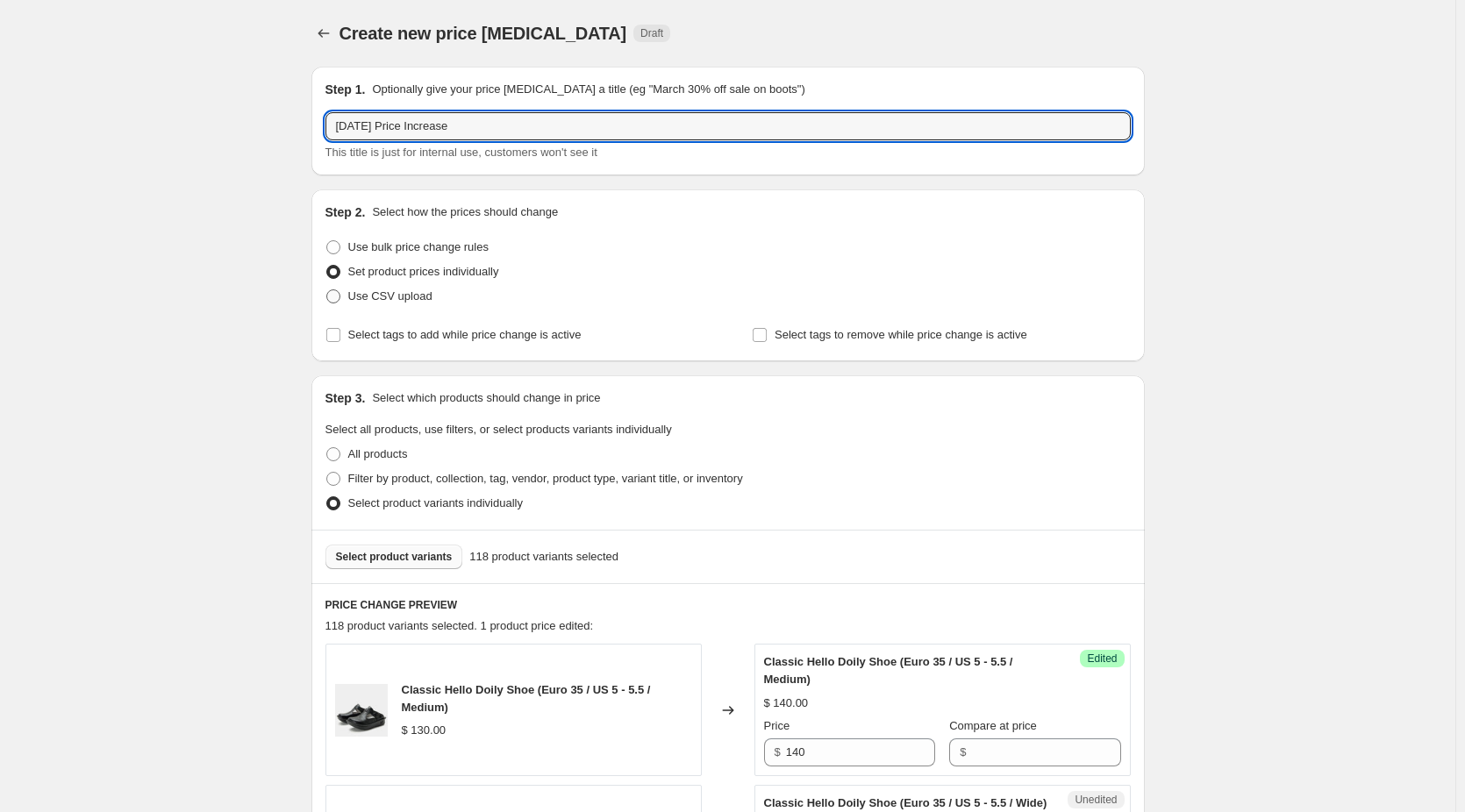
radio input "true"
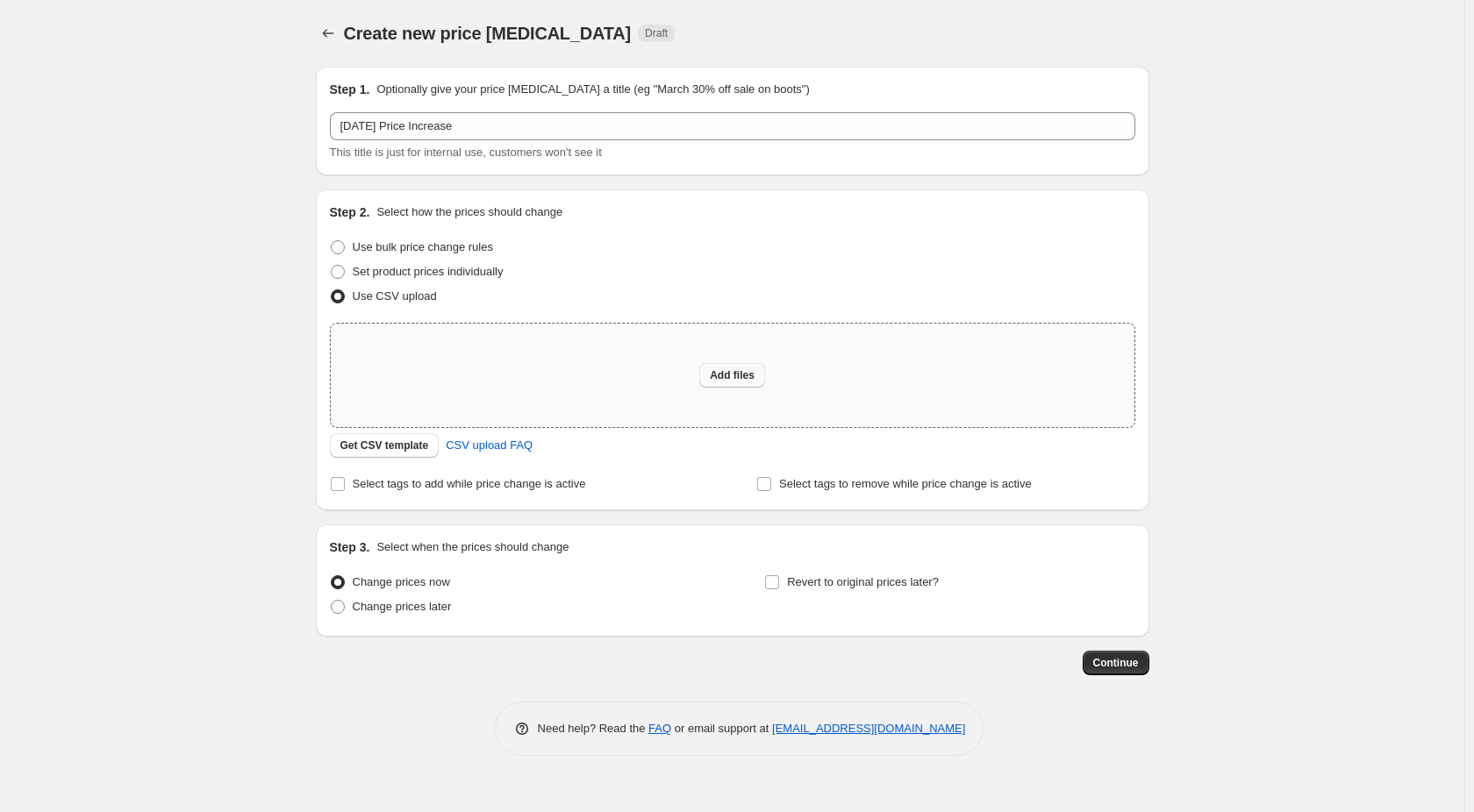
click at [743, 377] on span "Add files" at bounding box center [732, 375] width 45 height 14
type input "C:\fakepath\[DATE] Price Increase Upload Template.csv"
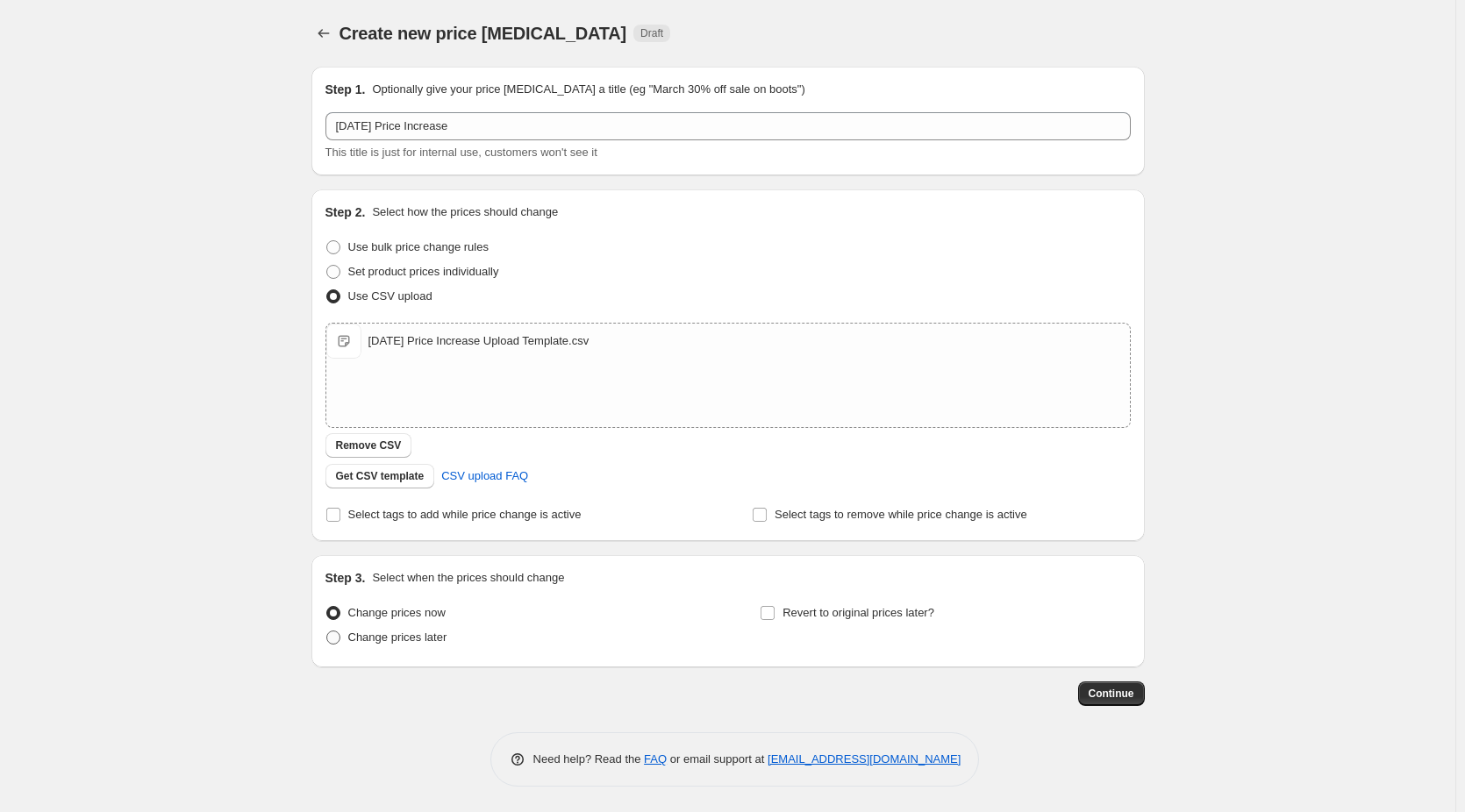
drag, startPoint x: 349, startPoint y: 645, endPoint x: 380, endPoint y: 637, distance: 32.0
click at [349, 645] on label "Change prices later" at bounding box center [386, 637] width 122 height 25
click at [327, 632] on input "Change prices later" at bounding box center [326, 631] width 1 height 1
radio input "true"
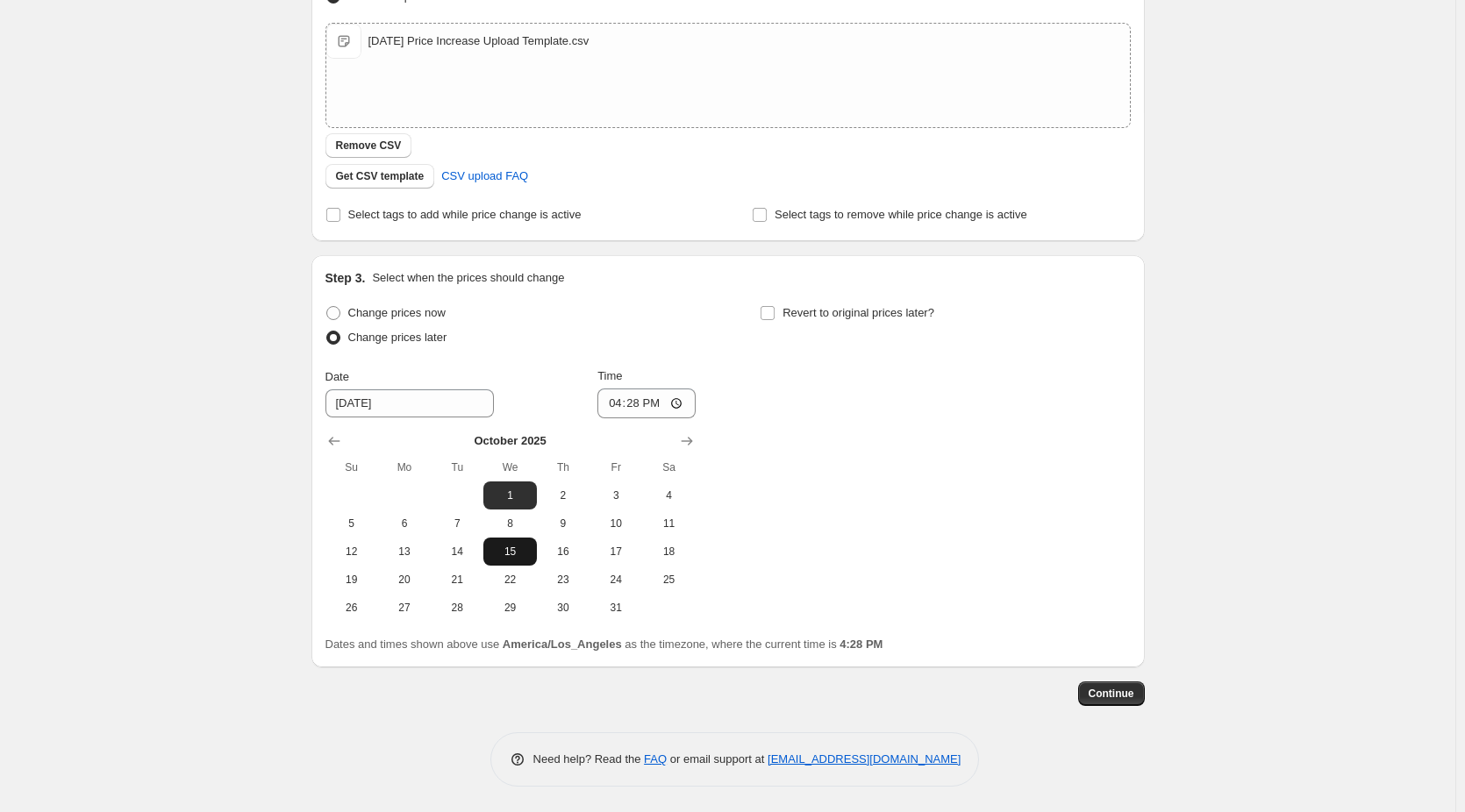
scroll to position [301, 0]
click at [678, 408] on input "16:28" at bounding box center [646, 402] width 98 height 30
click at [684, 405] on input "16:28" at bounding box center [646, 402] width 98 height 30
type input "00:00"
click at [817, 476] on div "Change prices now Change prices later Date [DATE] Time 00:00 [DATE] Su Mo Tu We…" at bounding box center [728, 460] width 805 height 321
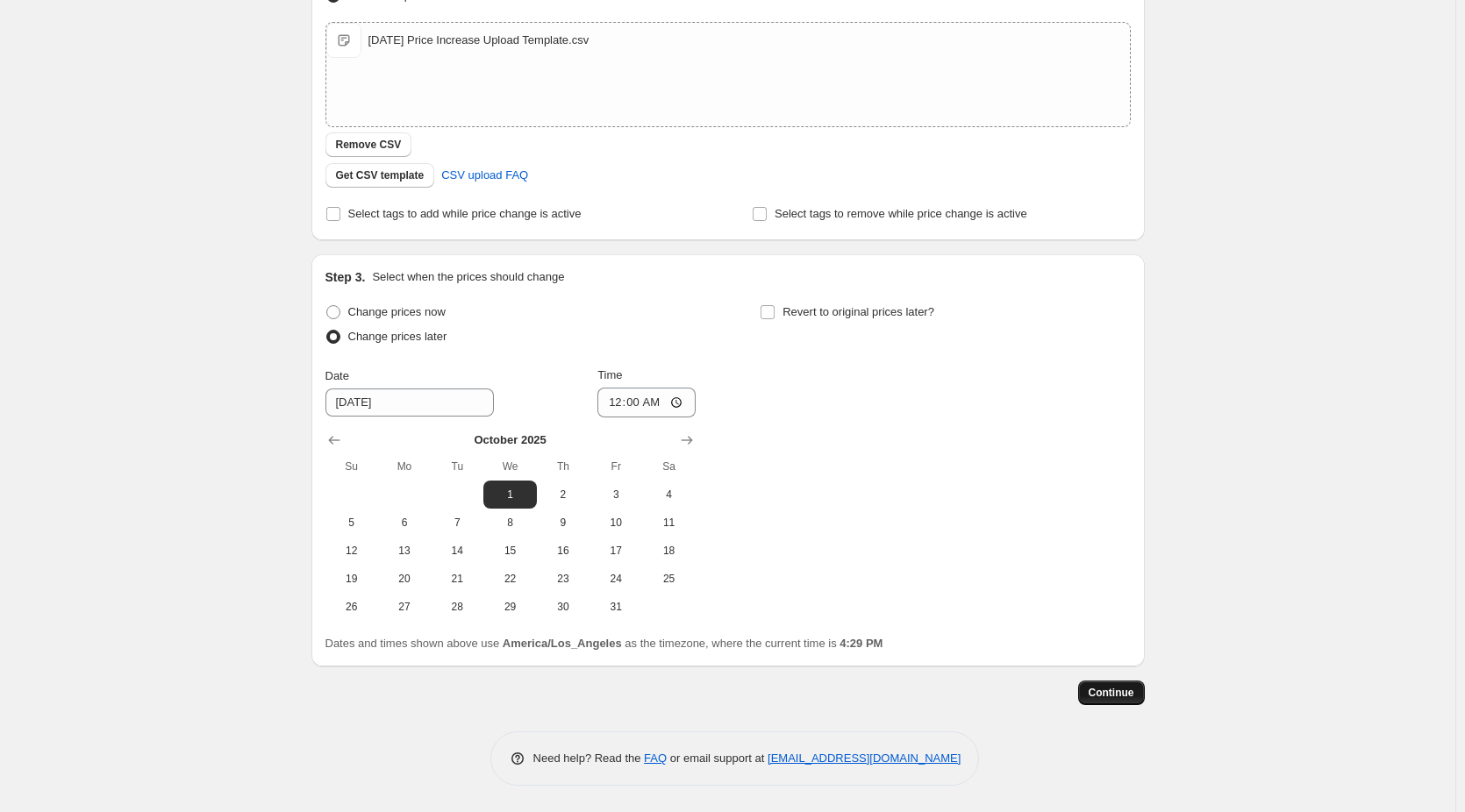
click at [1133, 698] on span "Continue" at bounding box center [1111, 692] width 46 height 14
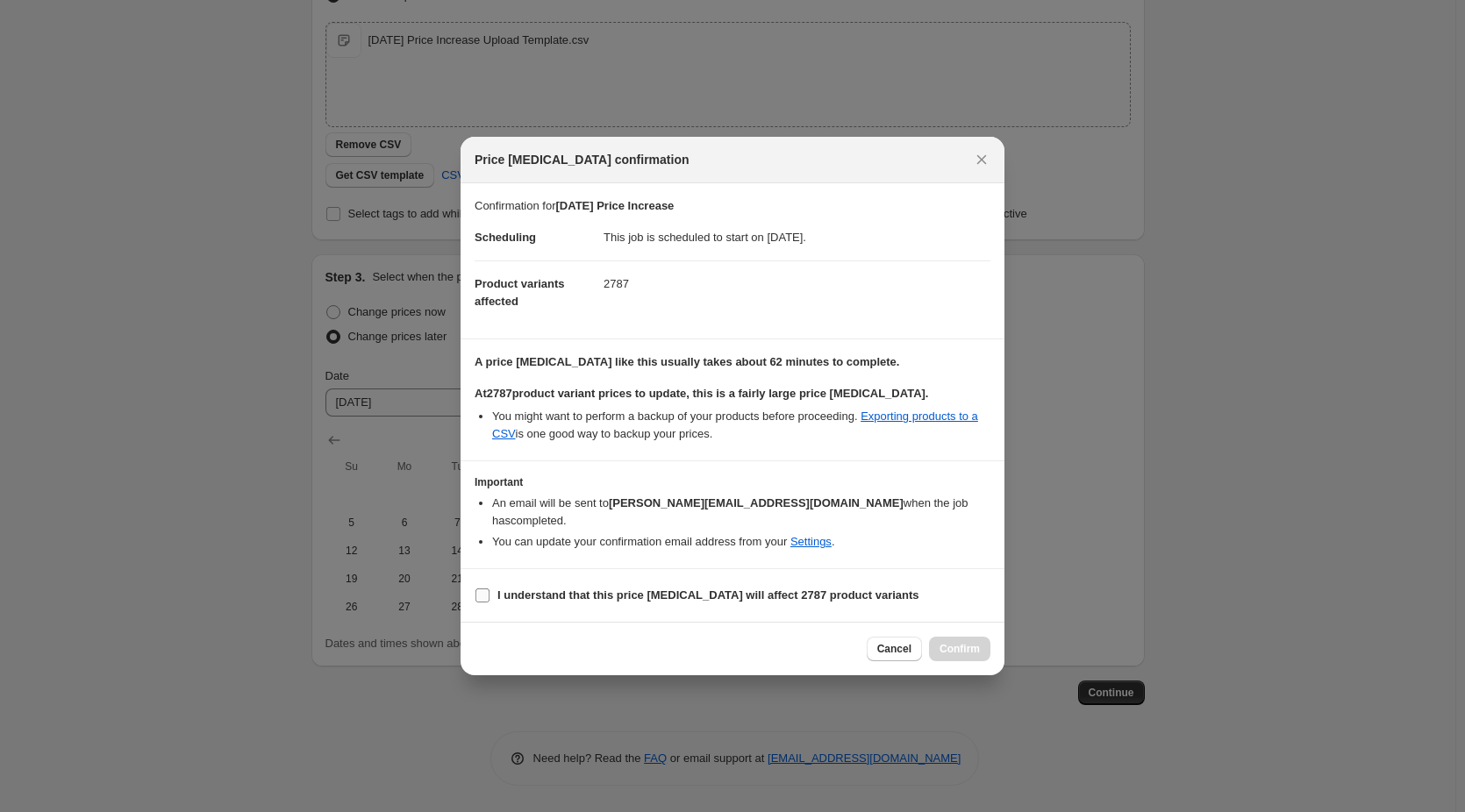
click at [482, 590] on input "I understand that this price [MEDICAL_DATA] will affect 2787 product variants" at bounding box center [482, 595] width 14 height 14
checkbox input "true"
click at [969, 642] on span "Confirm" at bounding box center [959, 648] width 40 height 14
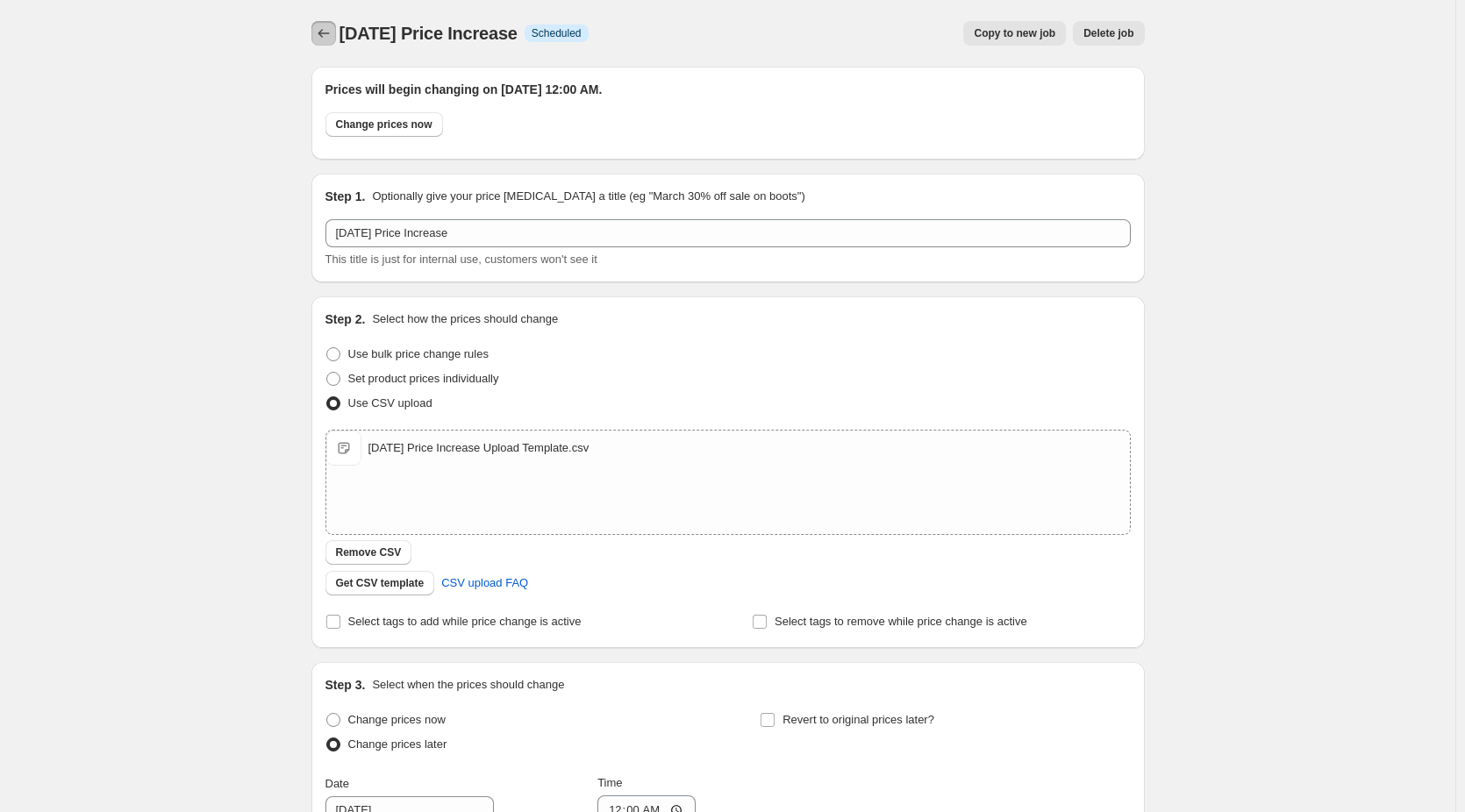
click at [332, 35] on icon "Price change jobs" at bounding box center [323, 33] width 17 height 17
